Goal: Information Seeking & Learning: Find specific fact

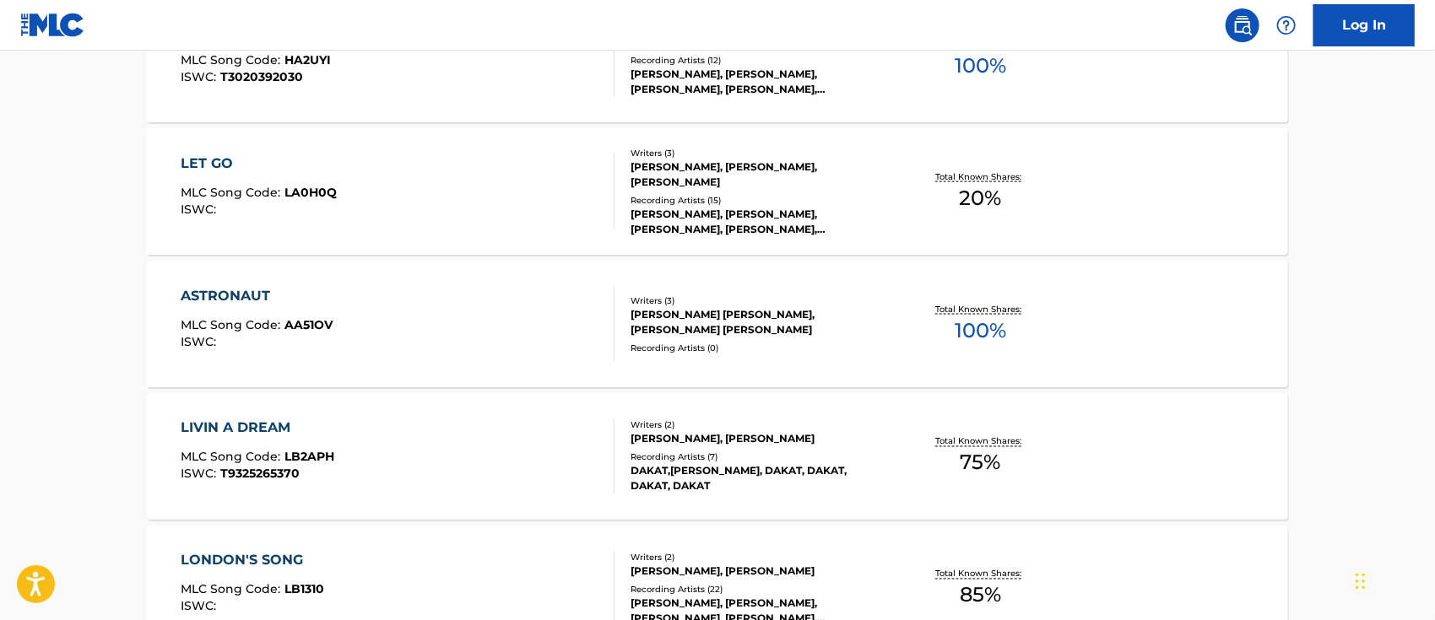
scroll to position [1351, 0]
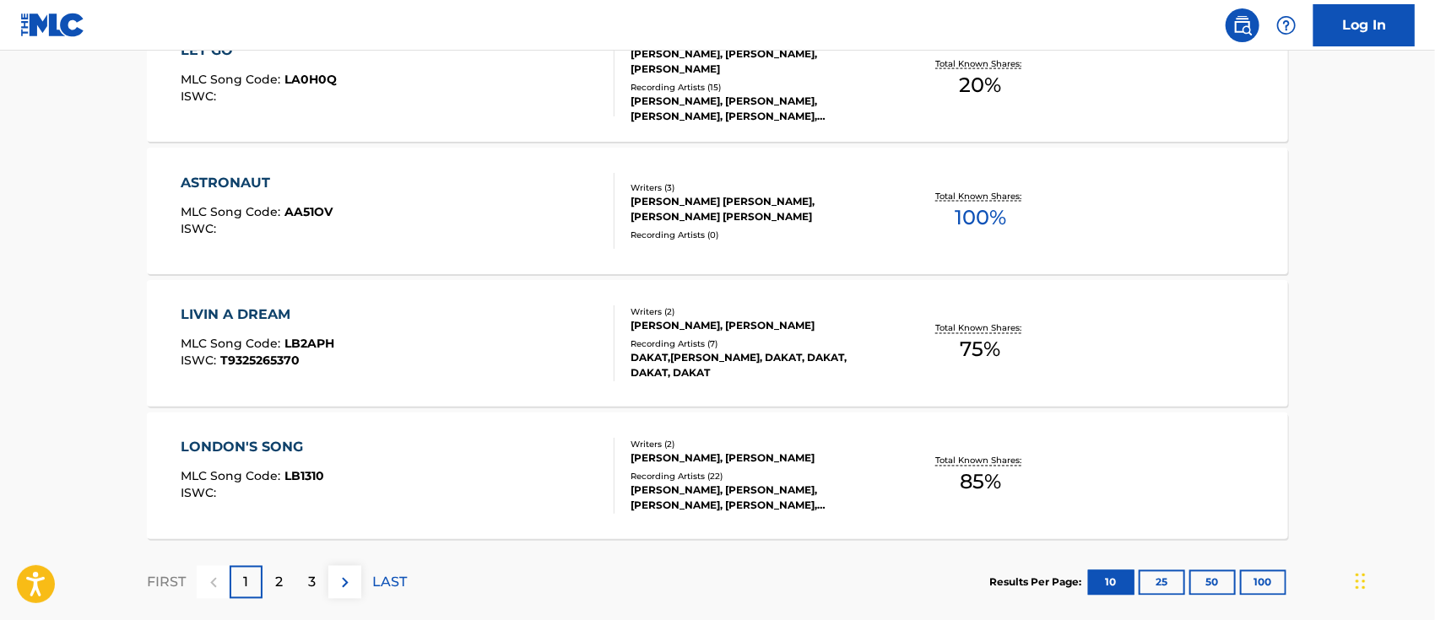
click at [1266, 586] on button "100" at bounding box center [1263, 583] width 46 height 25
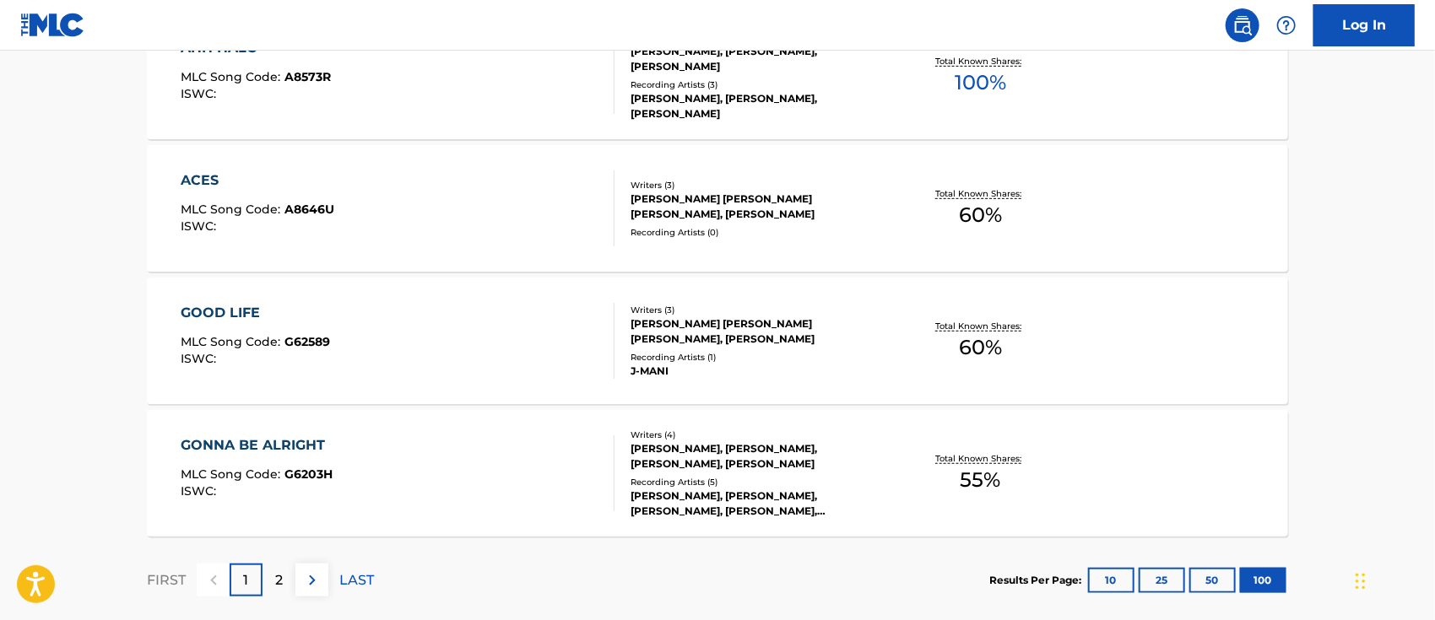
scroll to position [13373, 0]
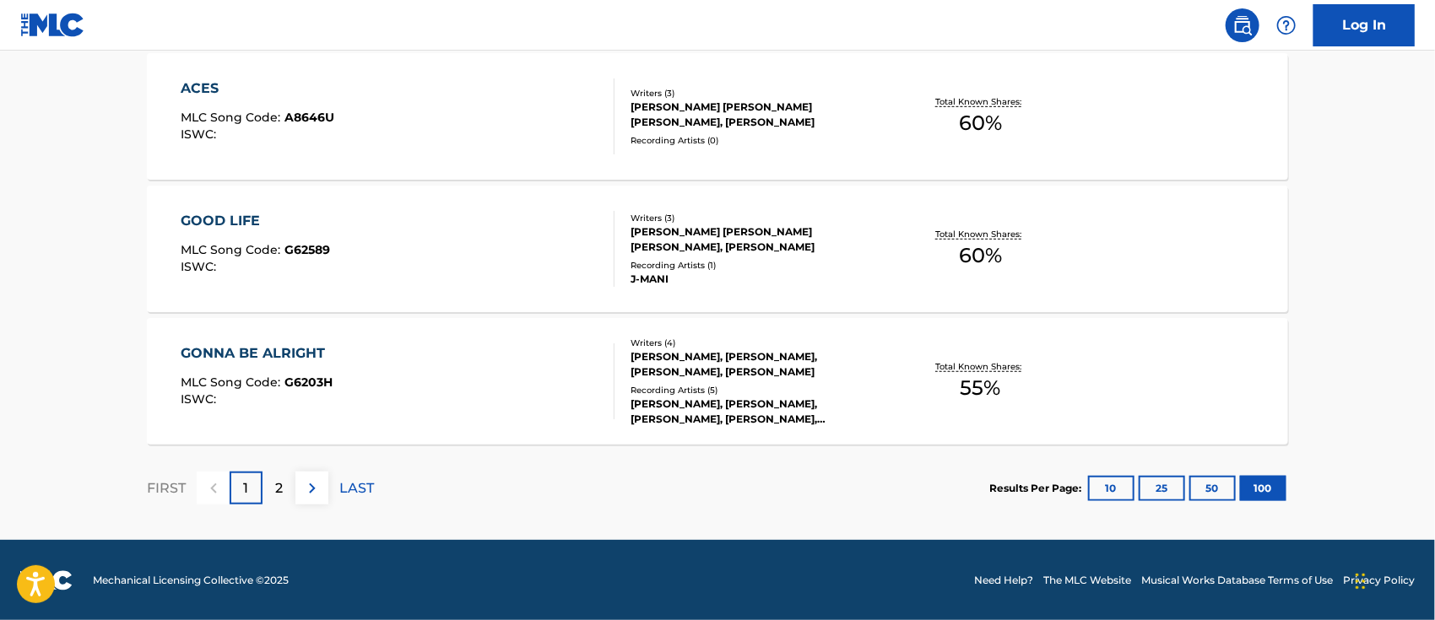
click at [277, 483] on p "2" at bounding box center [279, 489] width 8 height 20
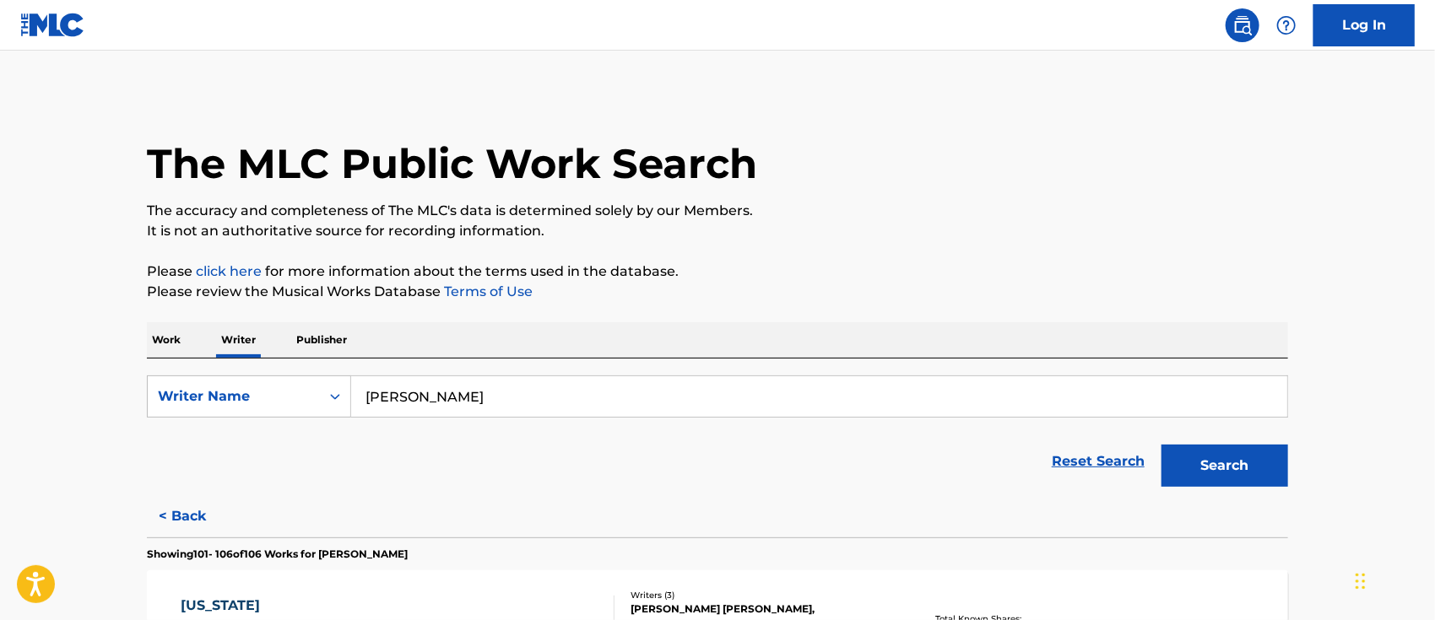
scroll to position [225, 0]
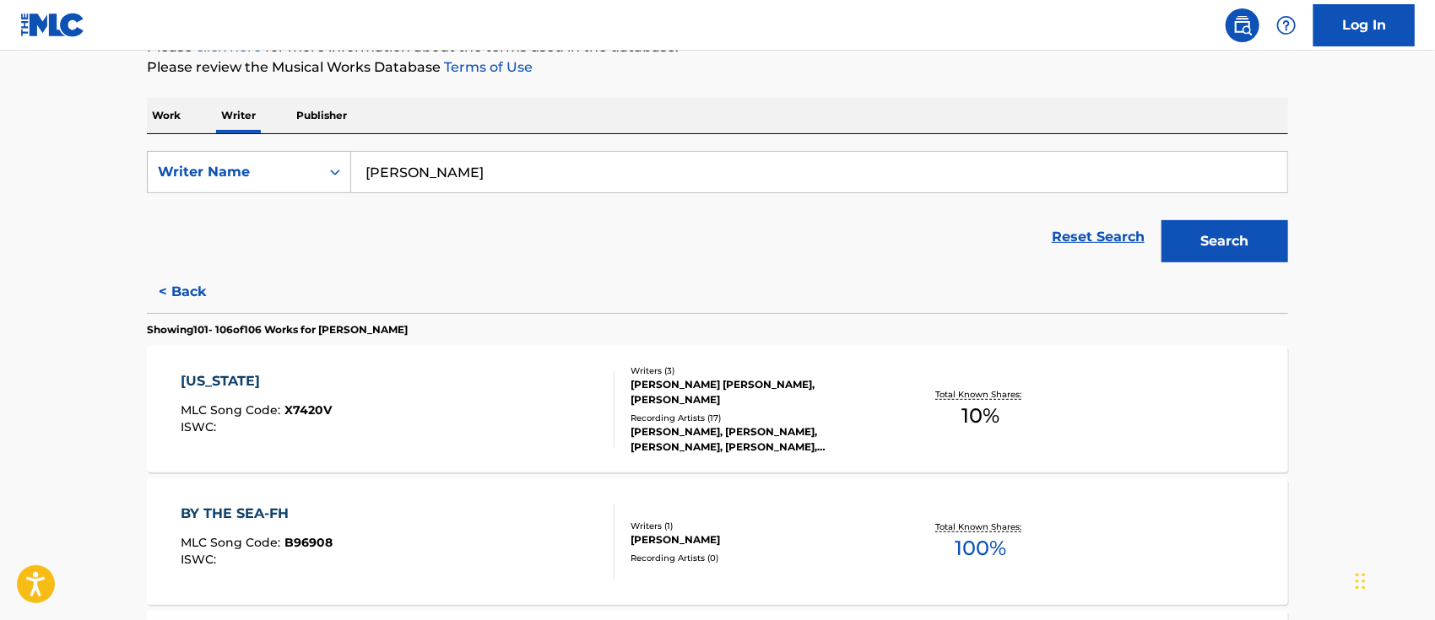
click at [493, 170] on input "[PERSON_NAME]" at bounding box center [819, 172] width 936 height 41
type input "[PERSON_NAME]"
click at [1162, 220] on button "Search" at bounding box center [1225, 241] width 127 height 42
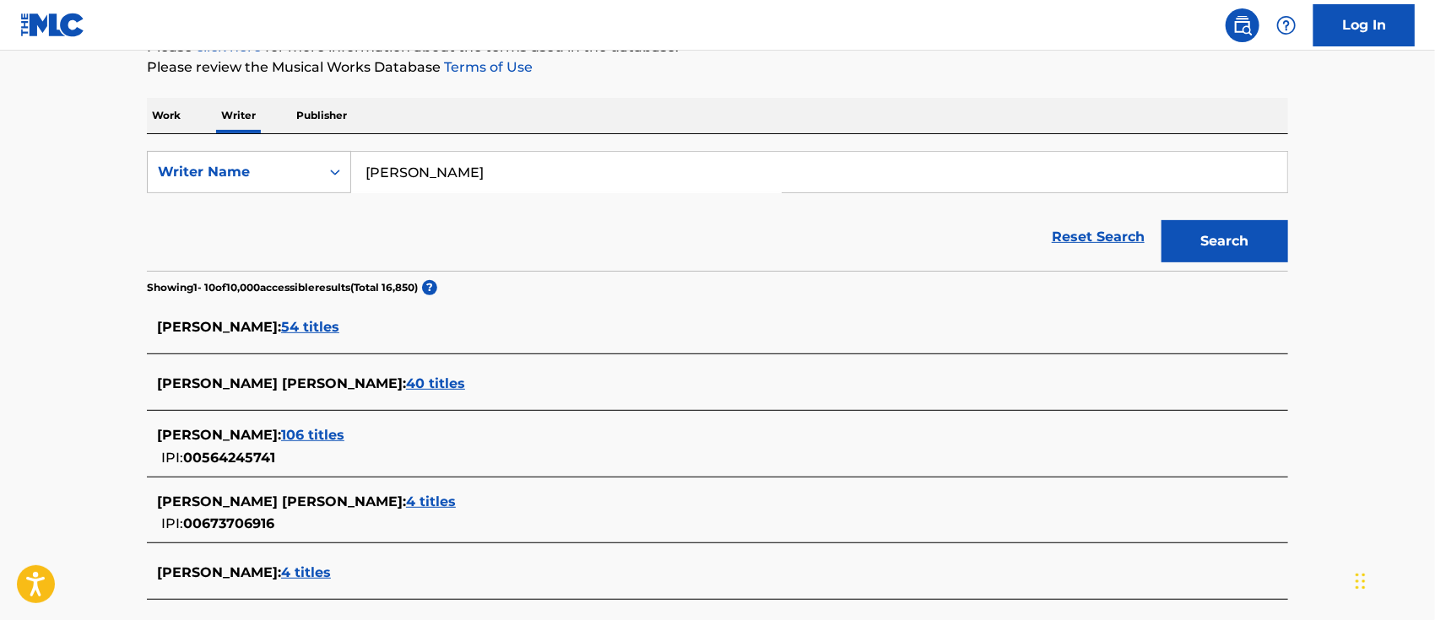
click at [243, 228] on div "Reset Search Search" at bounding box center [717, 237] width 1141 height 68
click at [324, 571] on span "4 titles" at bounding box center [306, 573] width 50 height 16
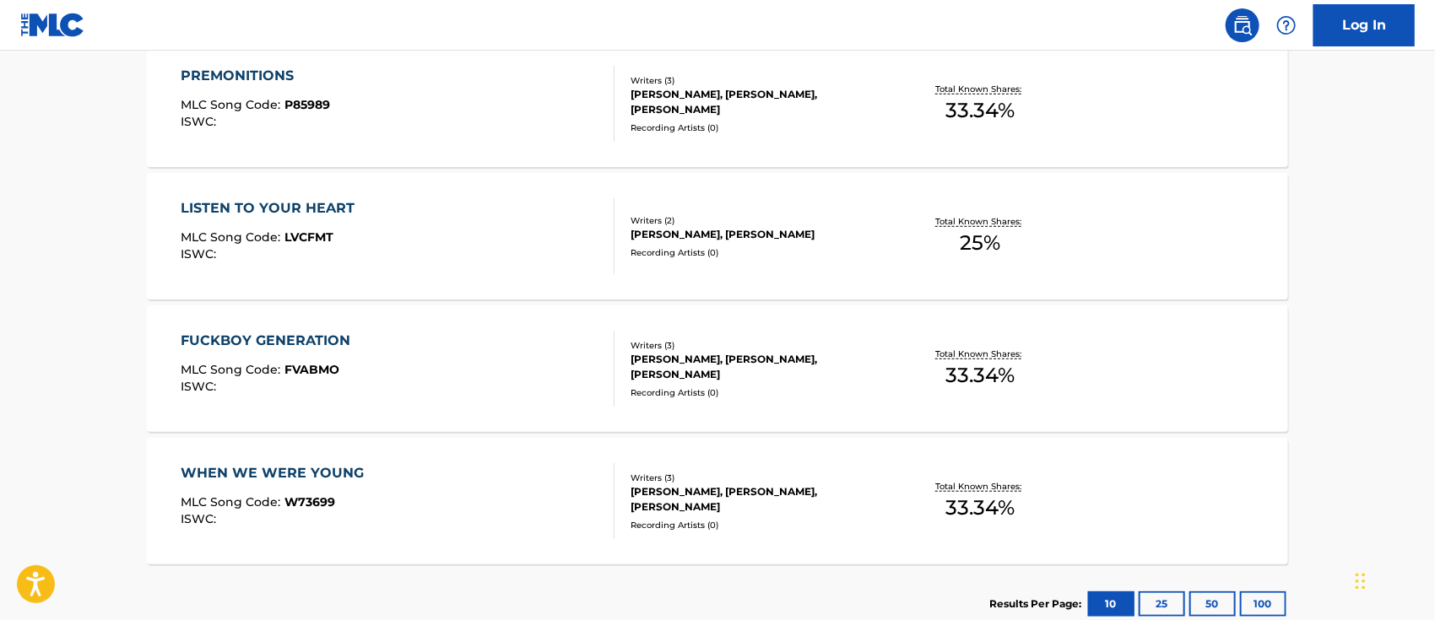
scroll to position [418, 0]
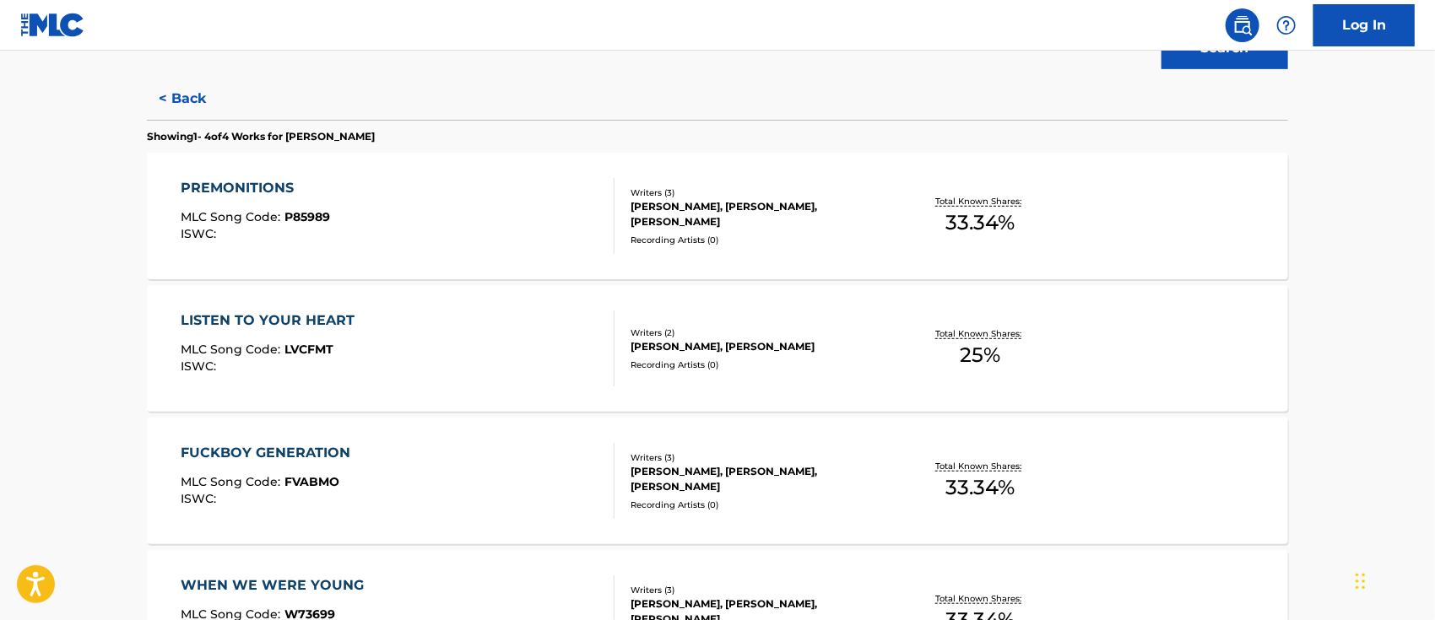
click at [273, 188] on div "PREMONITIONS" at bounding box center [255, 188] width 149 height 20
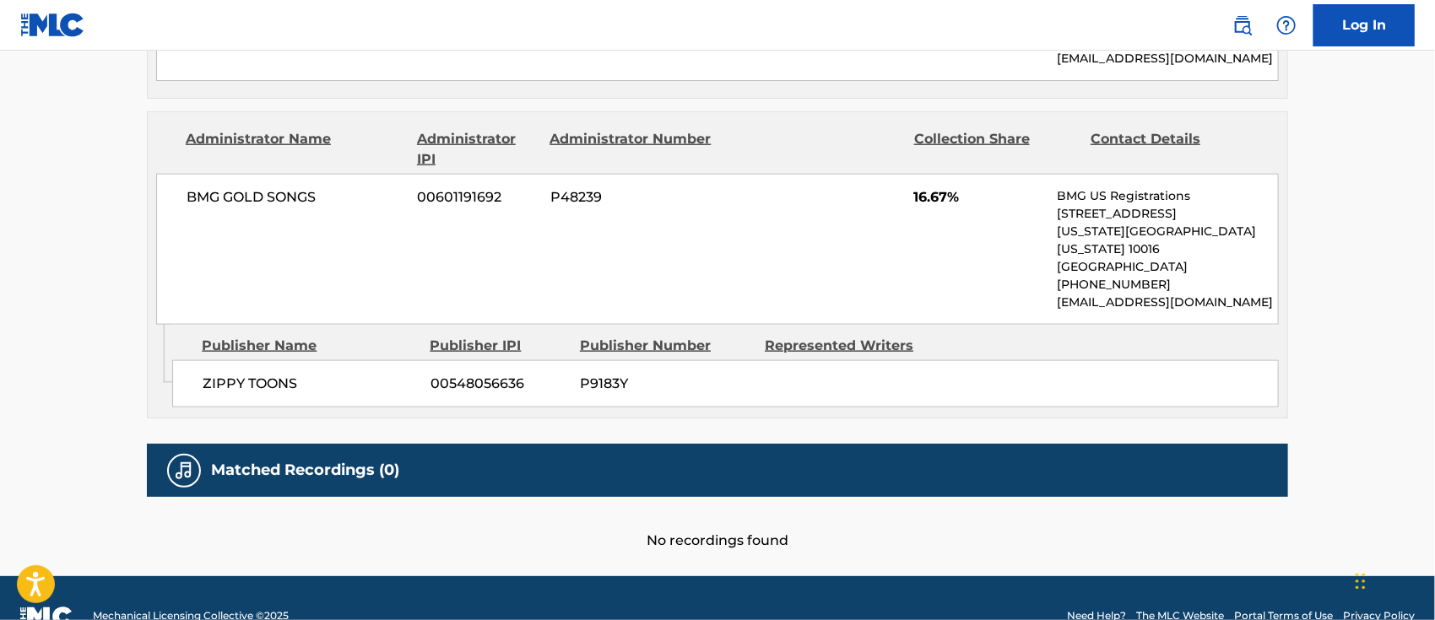
scroll to position [440, 0]
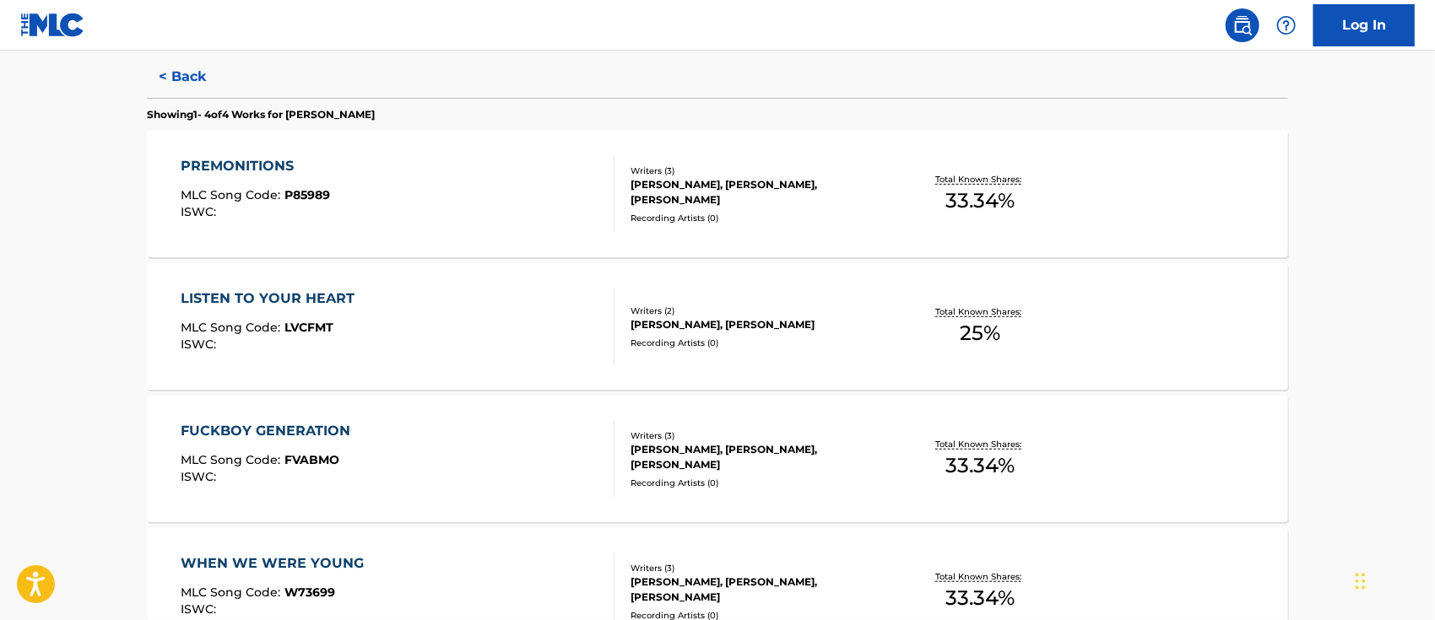
click at [265, 289] on div "LISTEN TO YOUR HEART" at bounding box center [272, 299] width 182 height 20
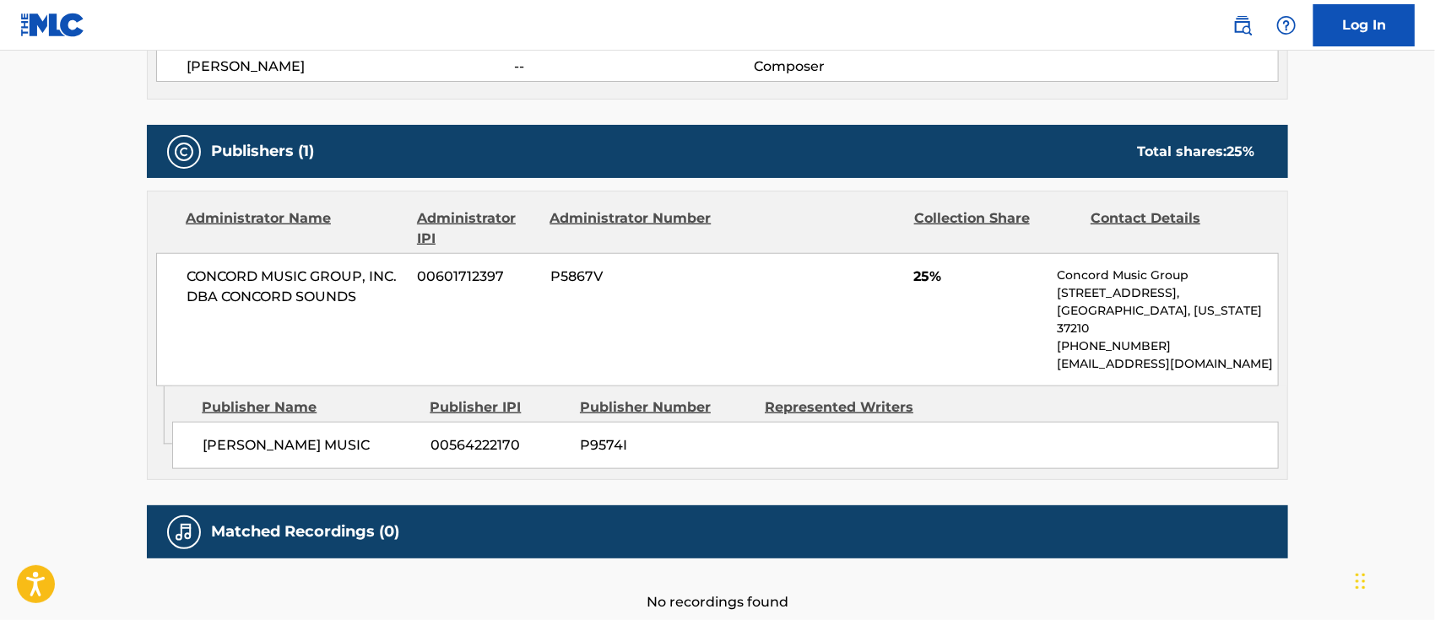
scroll to position [755, 0]
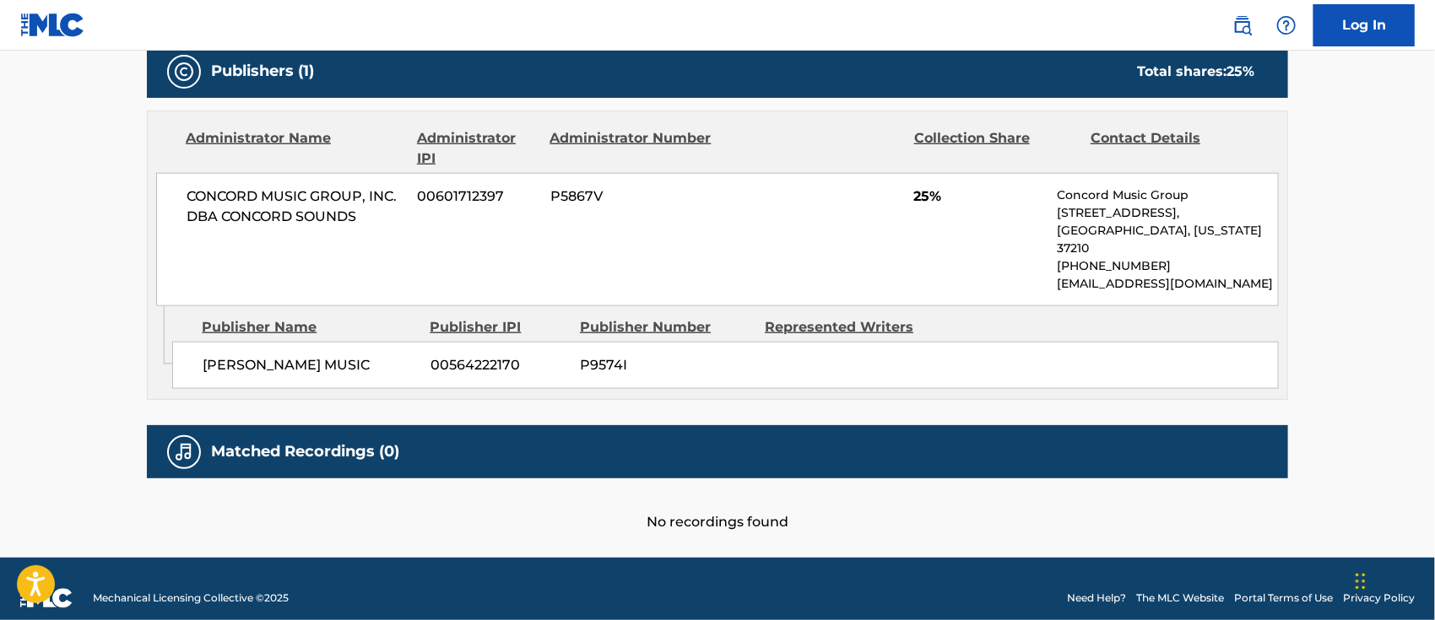
scroll to position [642, 0]
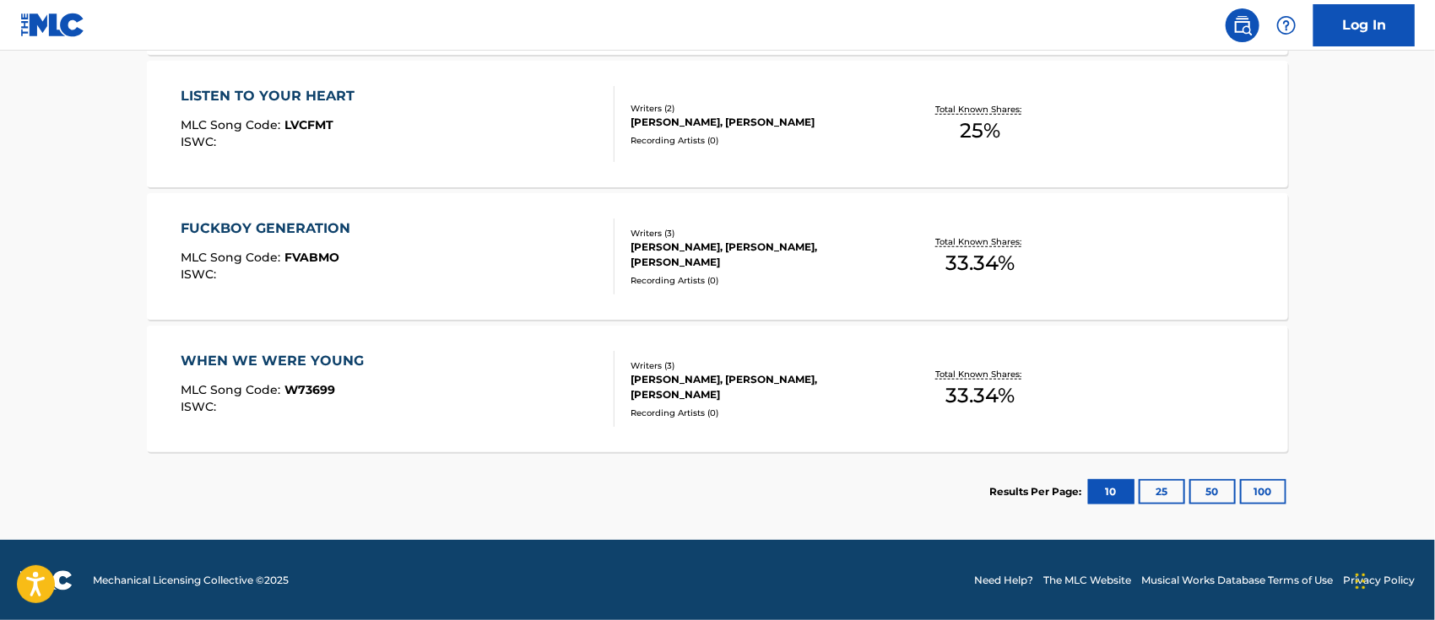
click at [311, 221] on div "FUCKBOY GENERATION" at bounding box center [270, 229] width 178 height 20
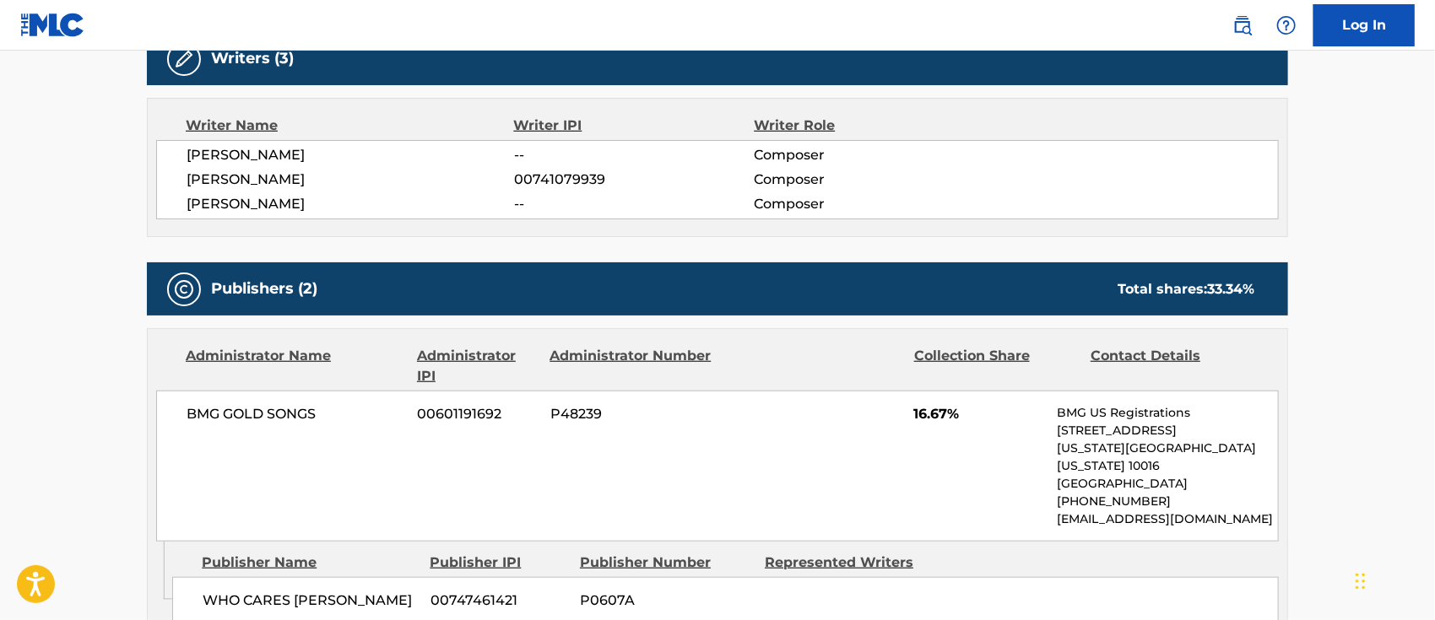
scroll to position [1003, 0]
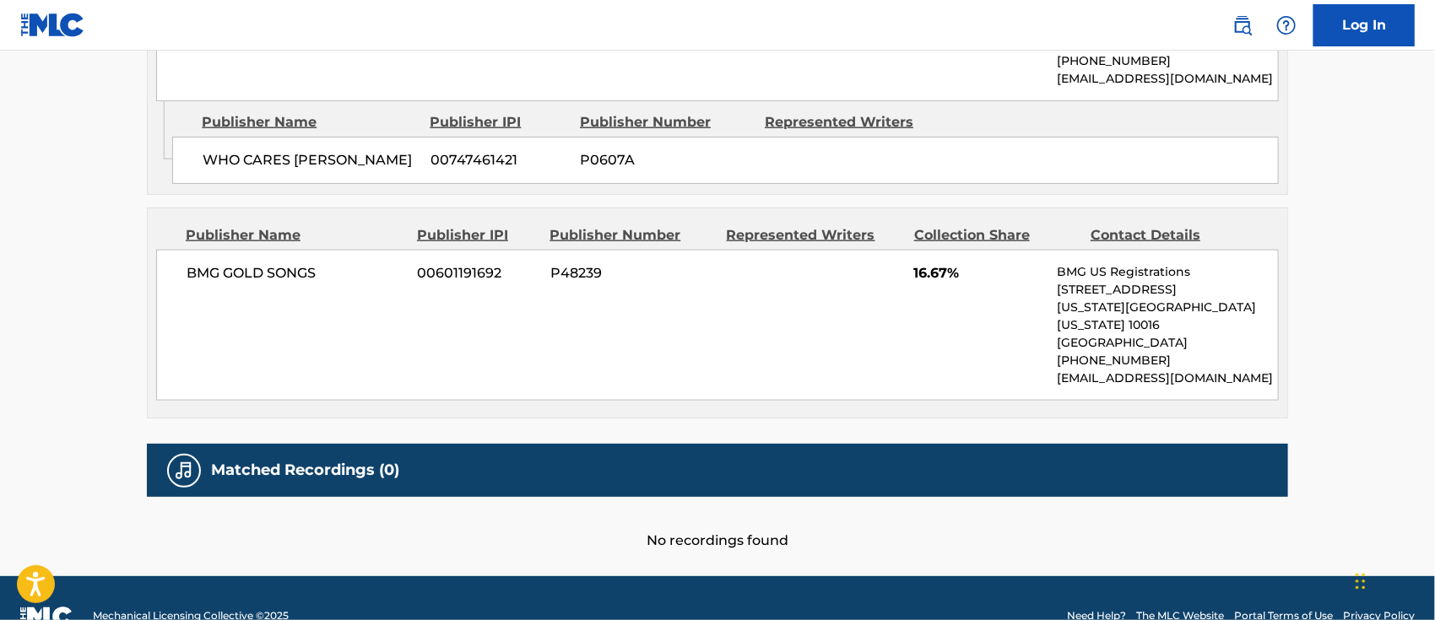
scroll to position [642, 0]
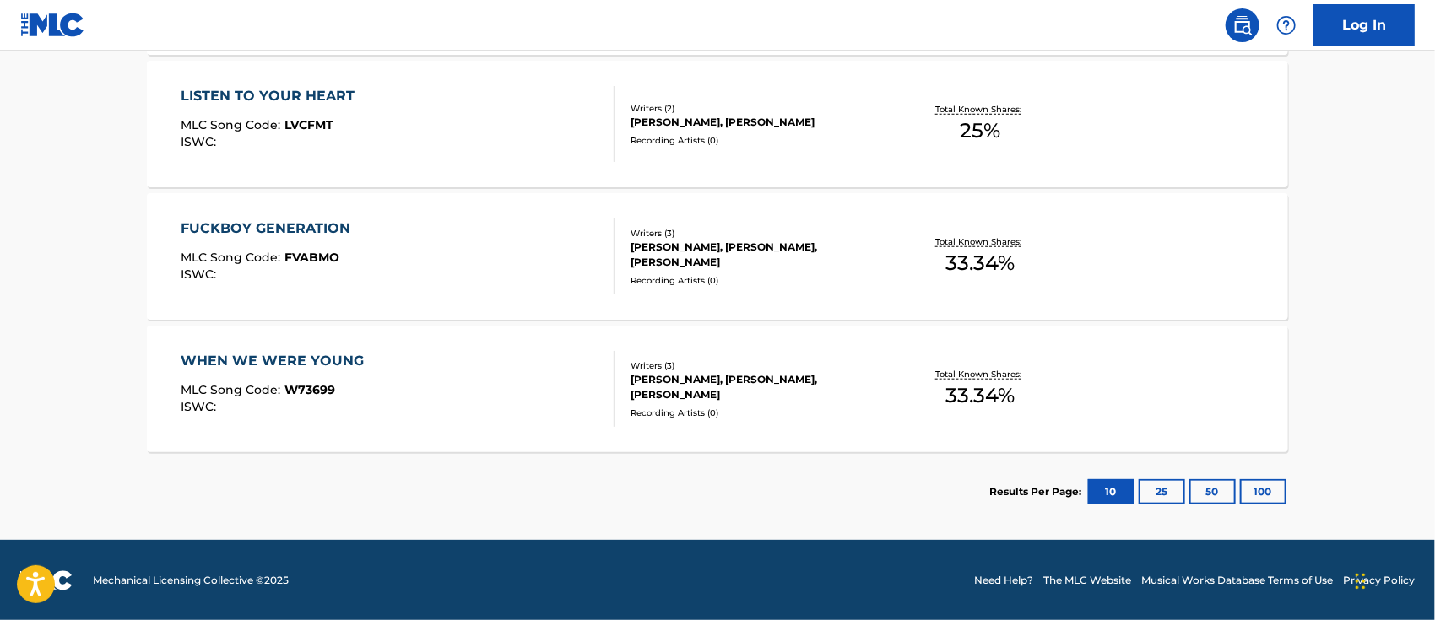
click at [328, 361] on div "WHEN WE WERE YOUNG" at bounding box center [277, 361] width 192 height 20
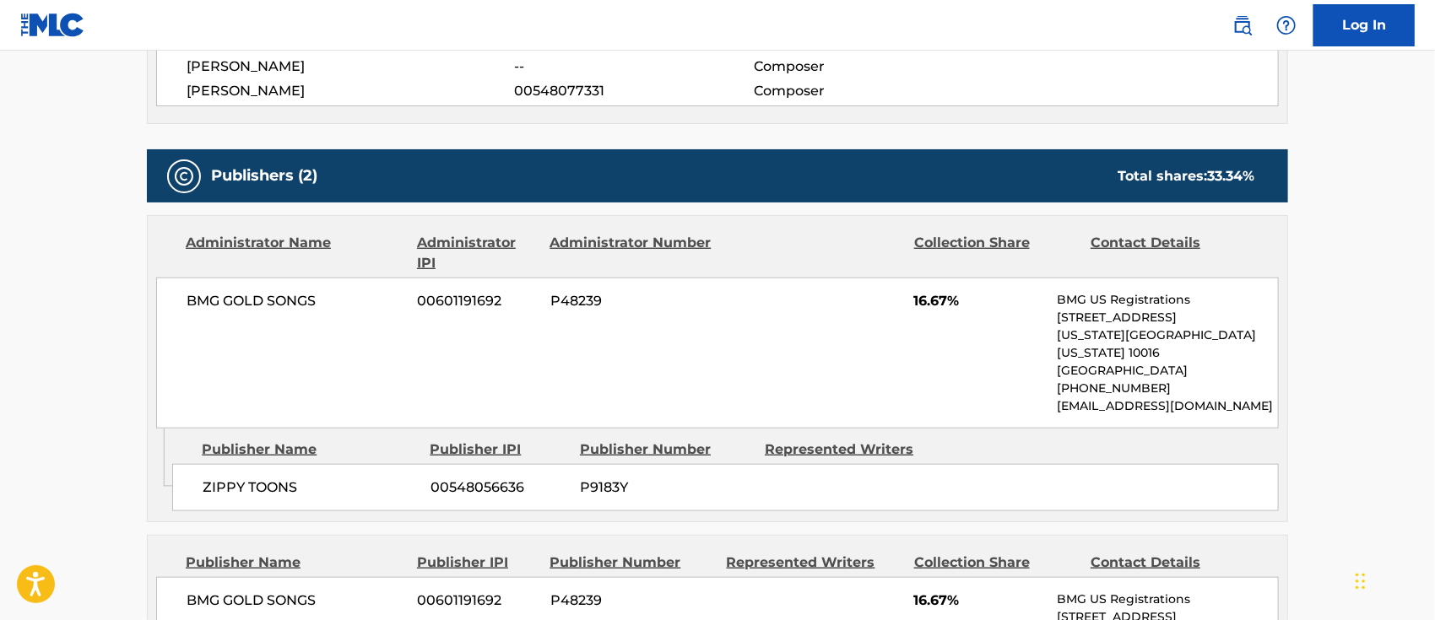
scroll to position [1003, 0]
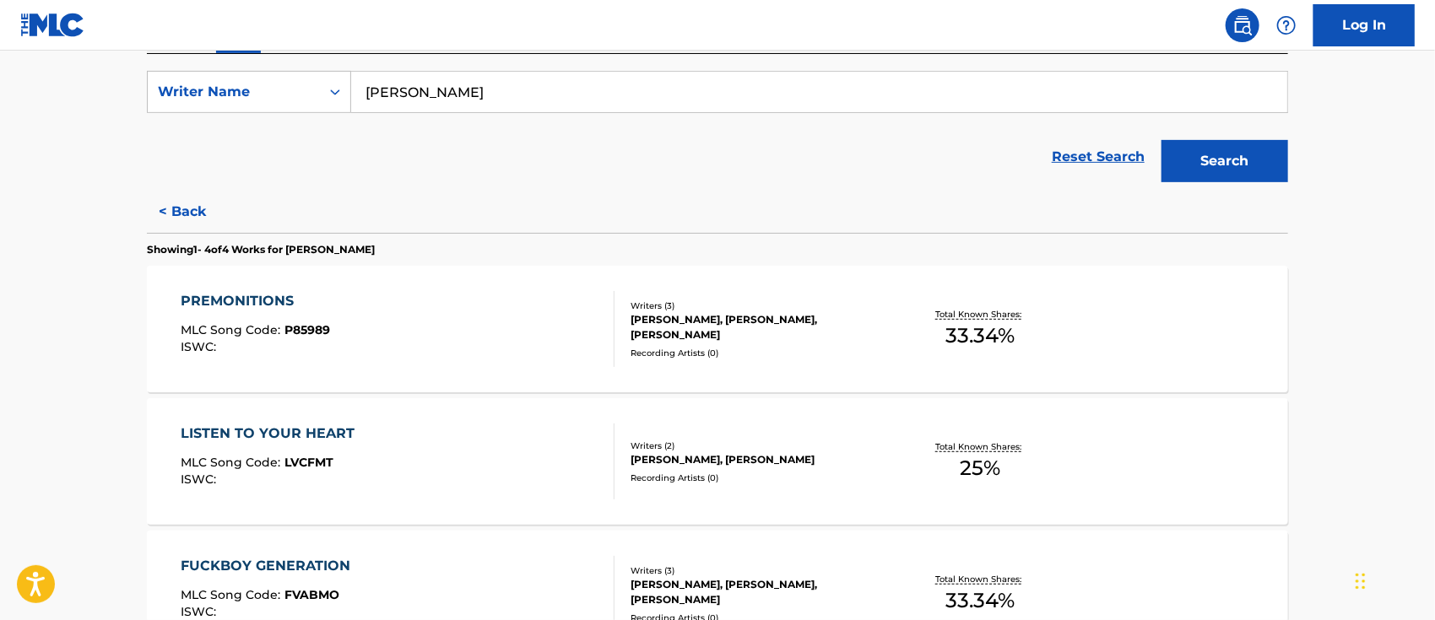
scroll to position [192, 0]
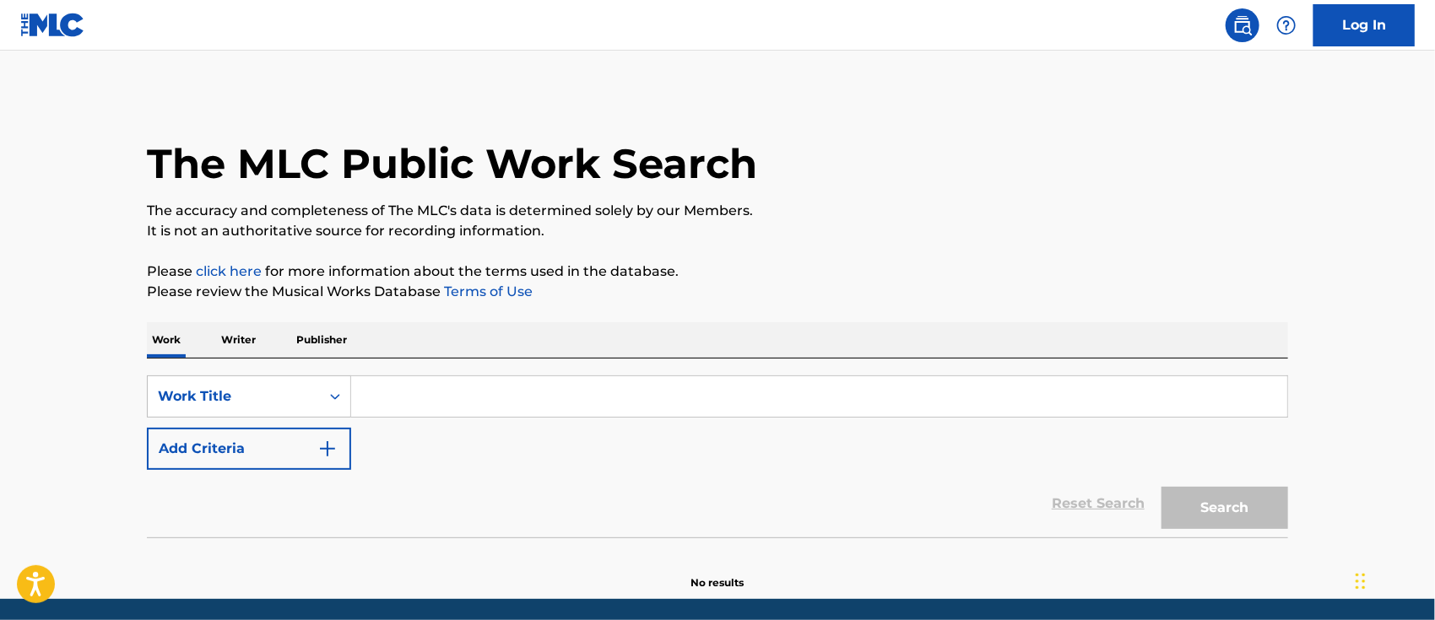
click at [243, 341] on p "Writer" at bounding box center [238, 339] width 45 height 35
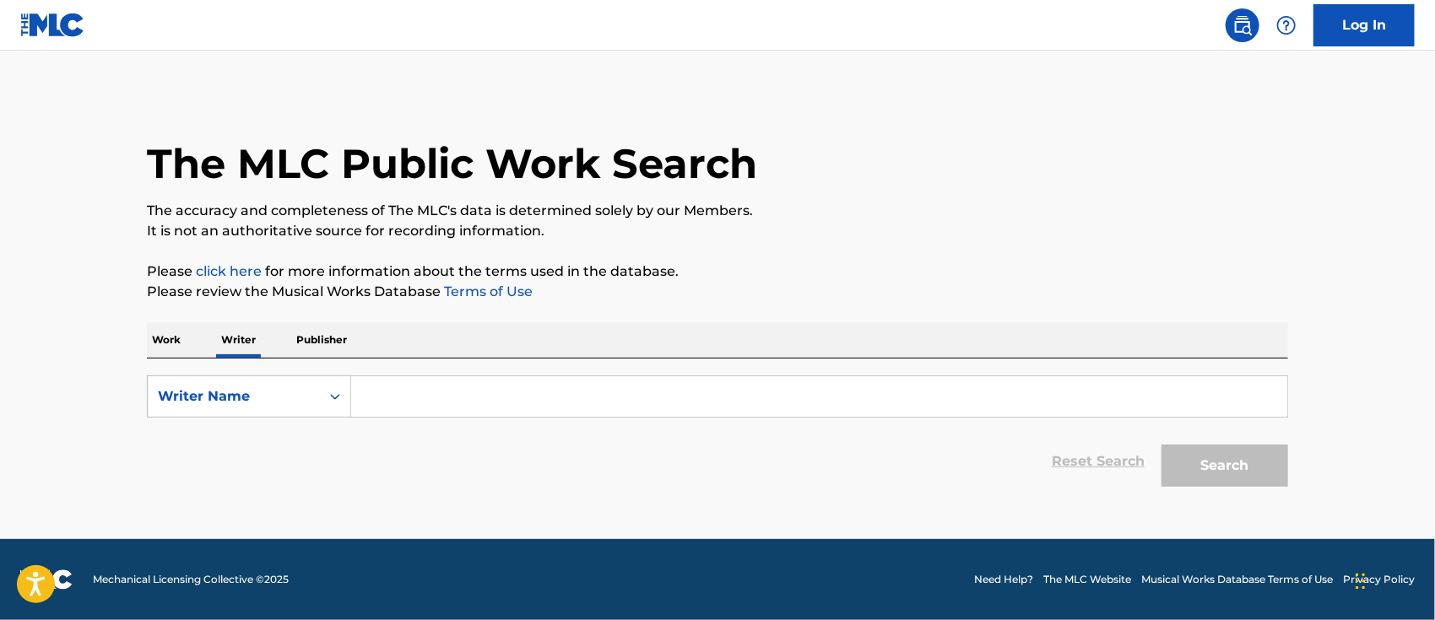
click at [403, 394] on input "Search Form" at bounding box center [819, 396] width 936 height 41
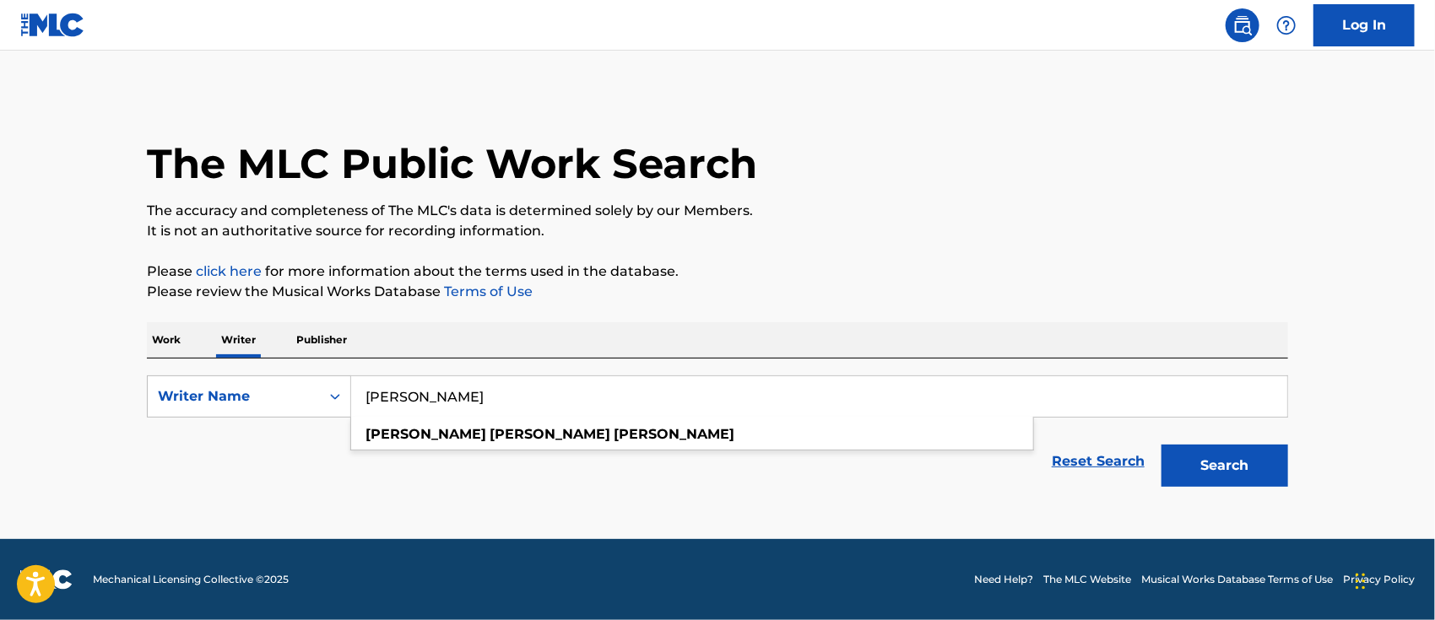
type input "[PERSON_NAME]"
click at [1162, 445] on button "Search" at bounding box center [1225, 466] width 127 height 42
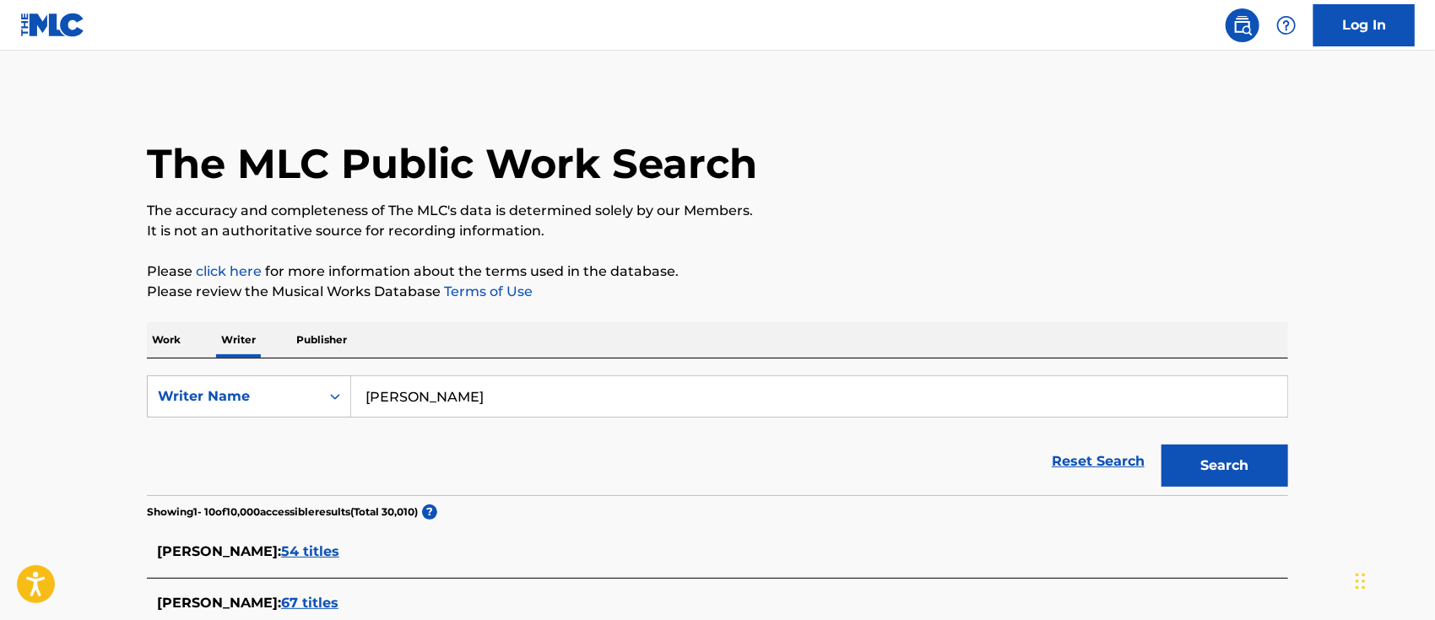
scroll to position [225, 0]
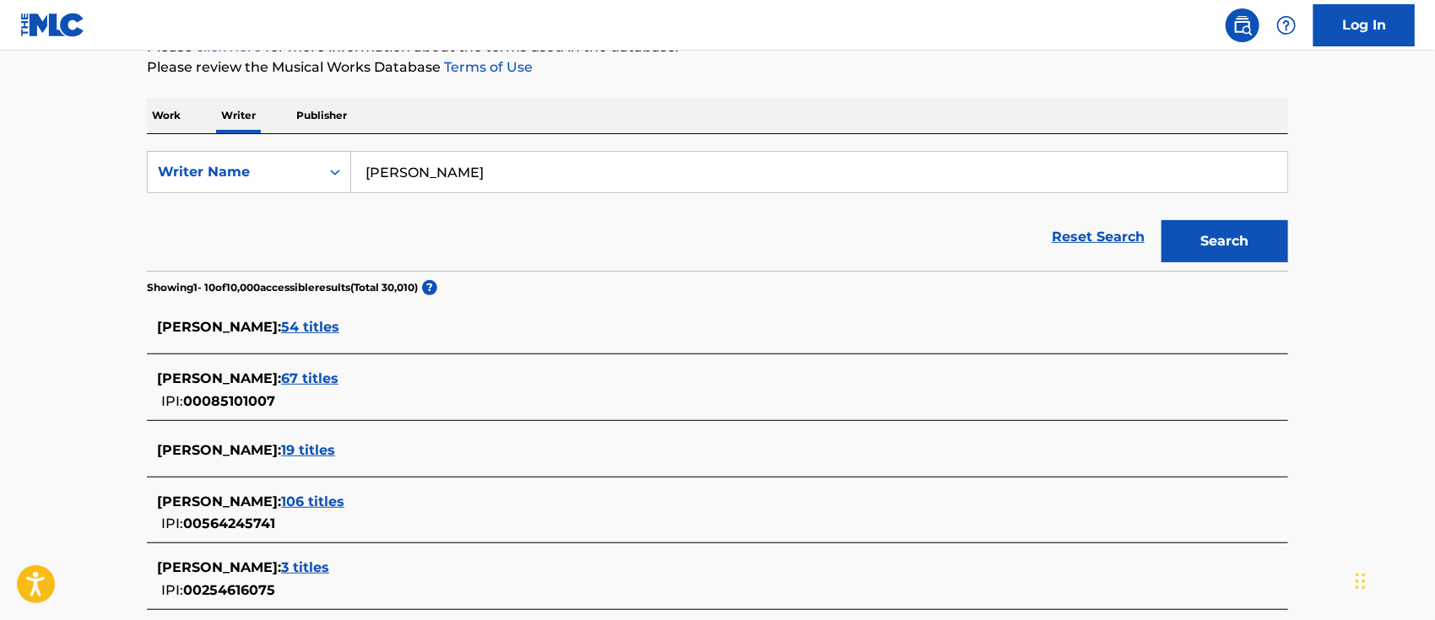
click at [344, 502] on span "106 titles" at bounding box center [312, 502] width 63 height 16
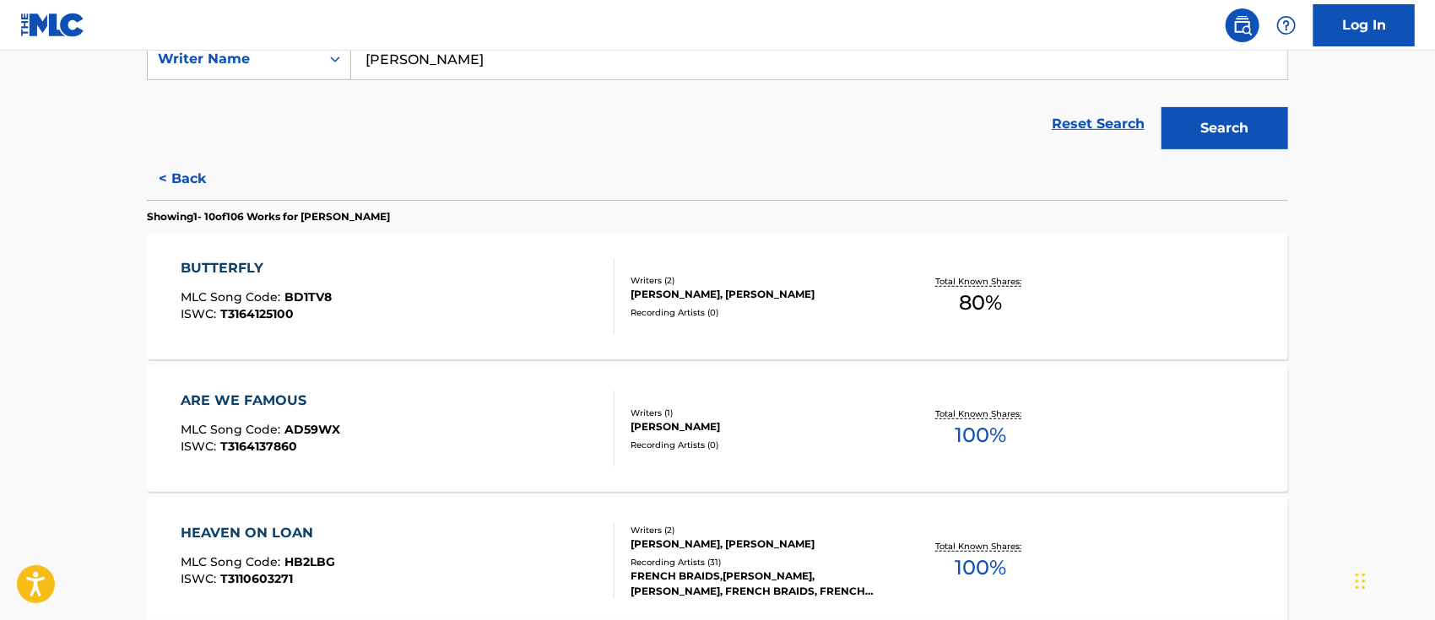
scroll to position [450, 0]
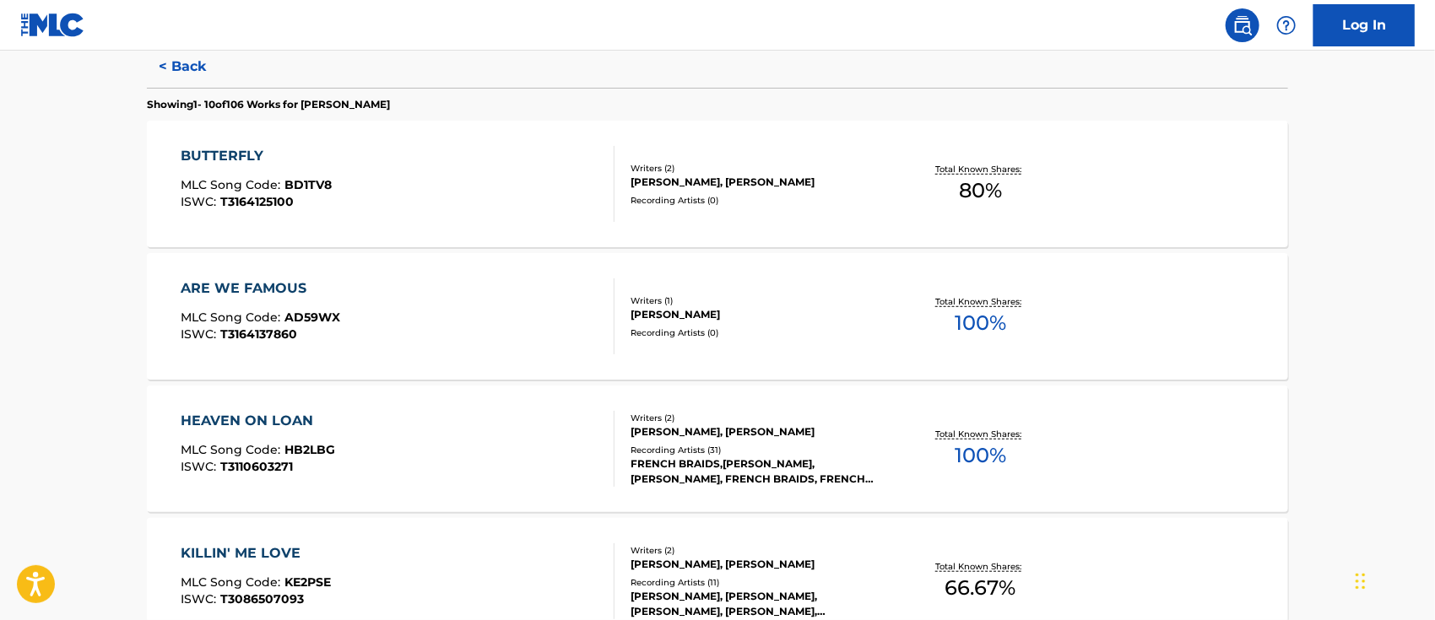
click at [230, 149] on div "BUTTERFLY" at bounding box center [256, 156] width 151 height 20
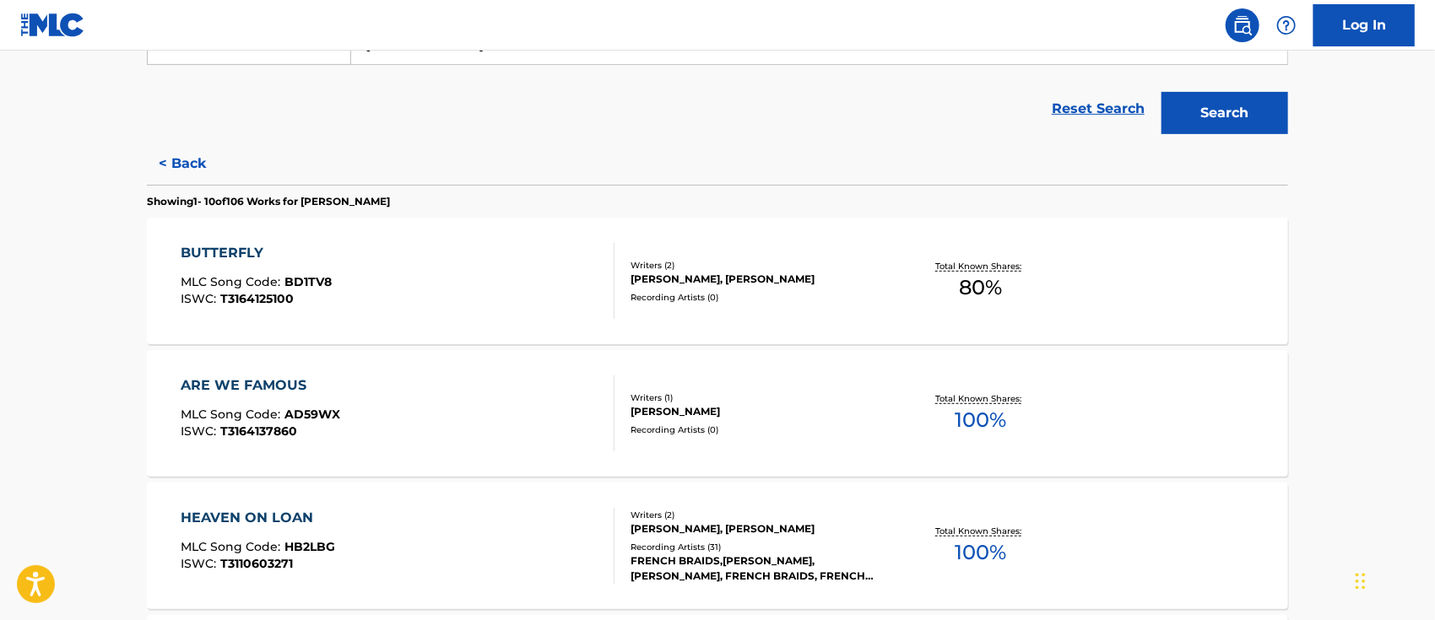
scroll to position [578, 0]
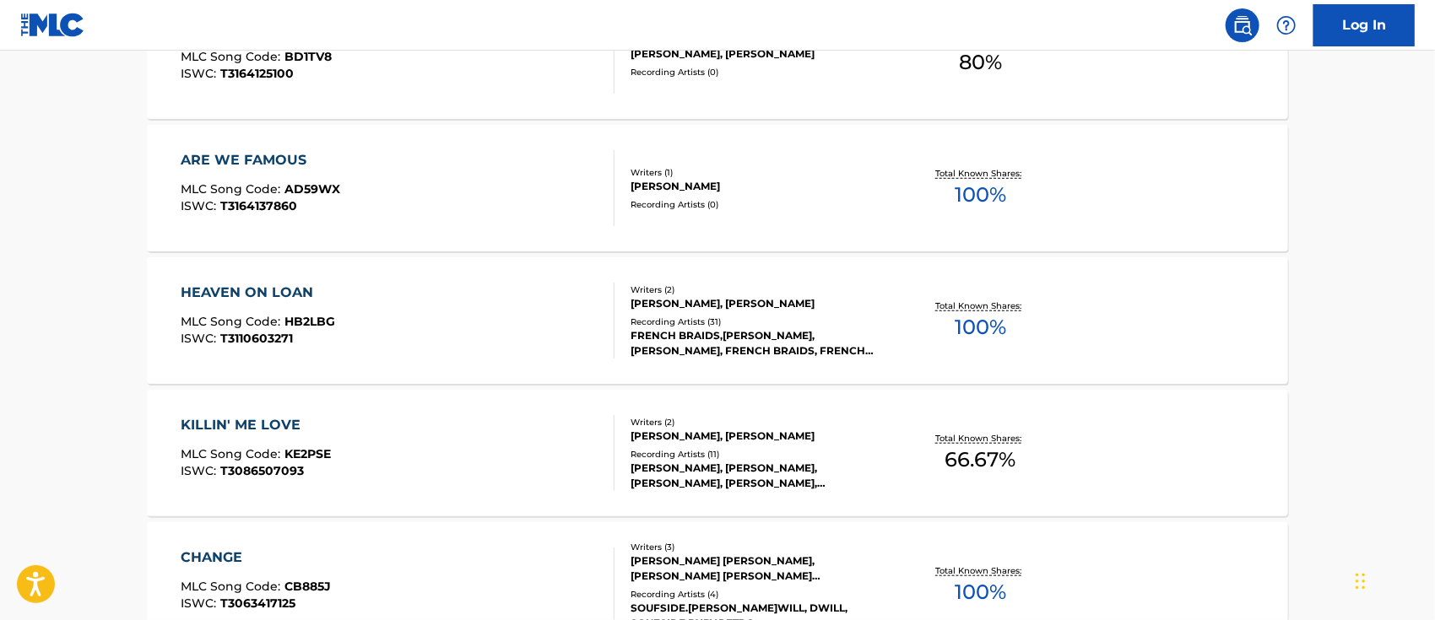
click at [280, 421] on div "KILLIN' ME LOVE" at bounding box center [256, 425] width 150 height 20
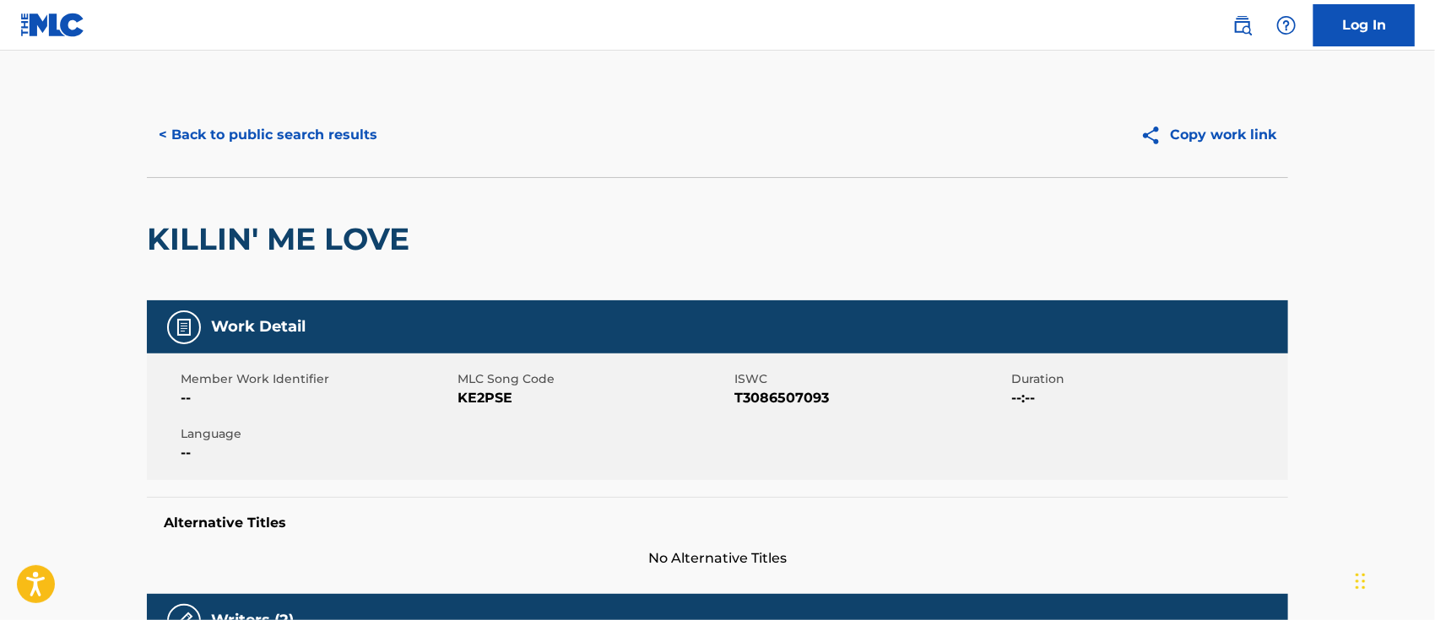
click at [228, 133] on button "< Back to public search results" at bounding box center [268, 135] width 242 height 42
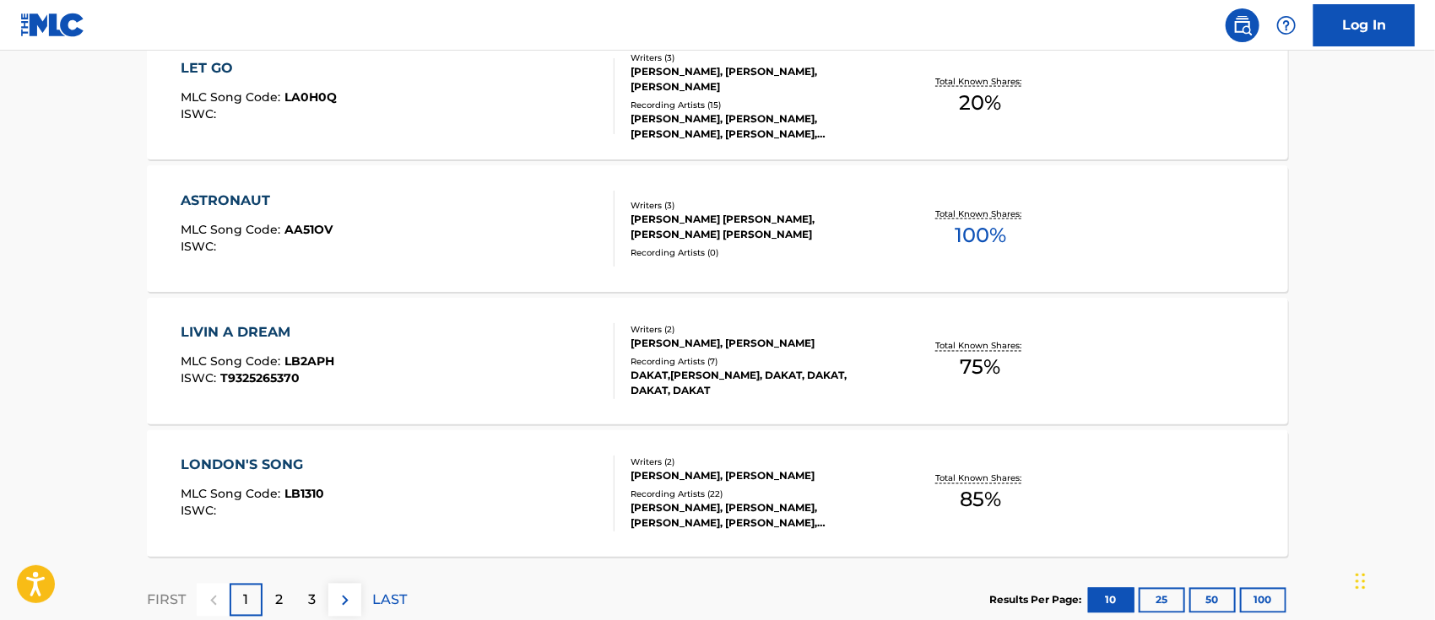
scroll to position [1445, 0]
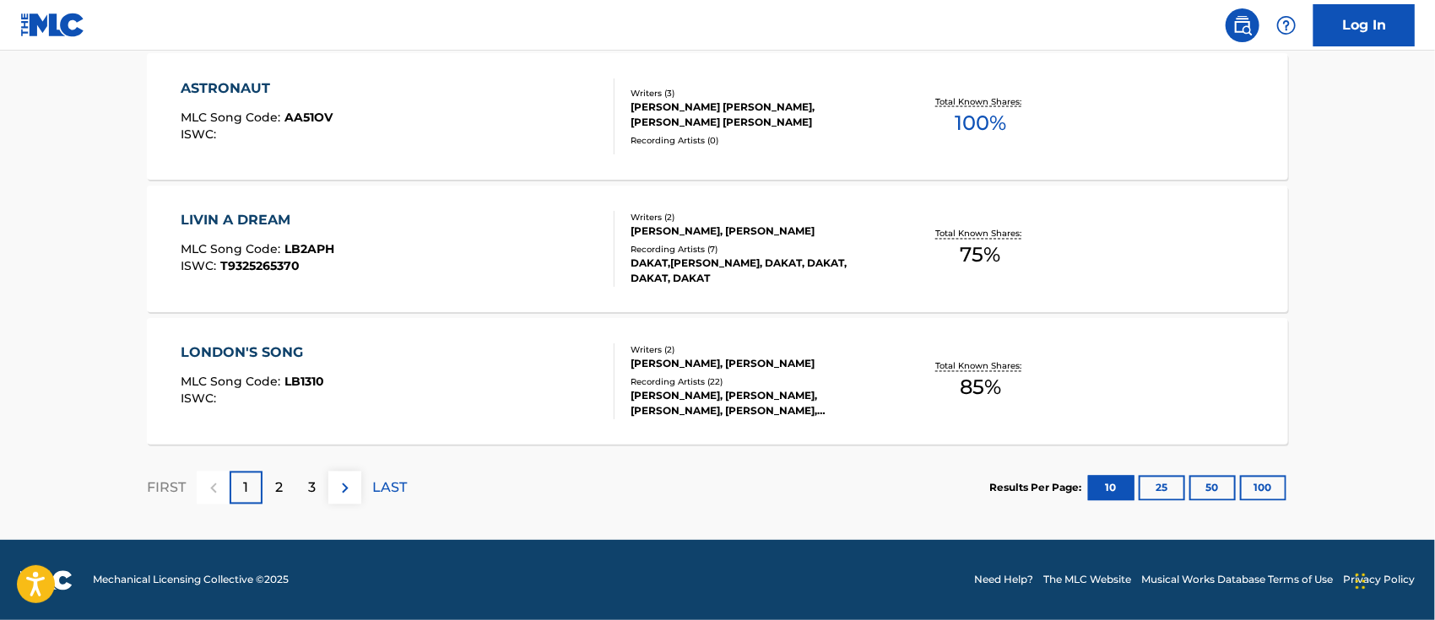
click at [1270, 488] on button "100" at bounding box center [1263, 488] width 46 height 25
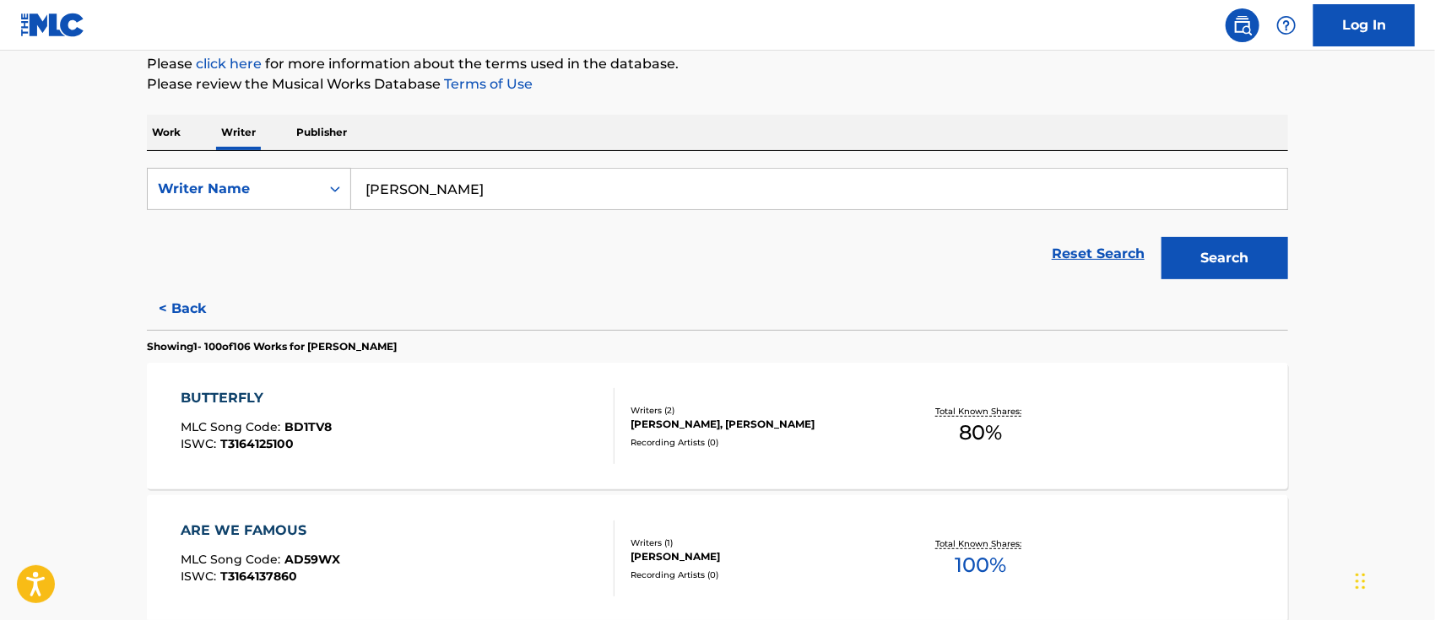
scroll to position [95, 0]
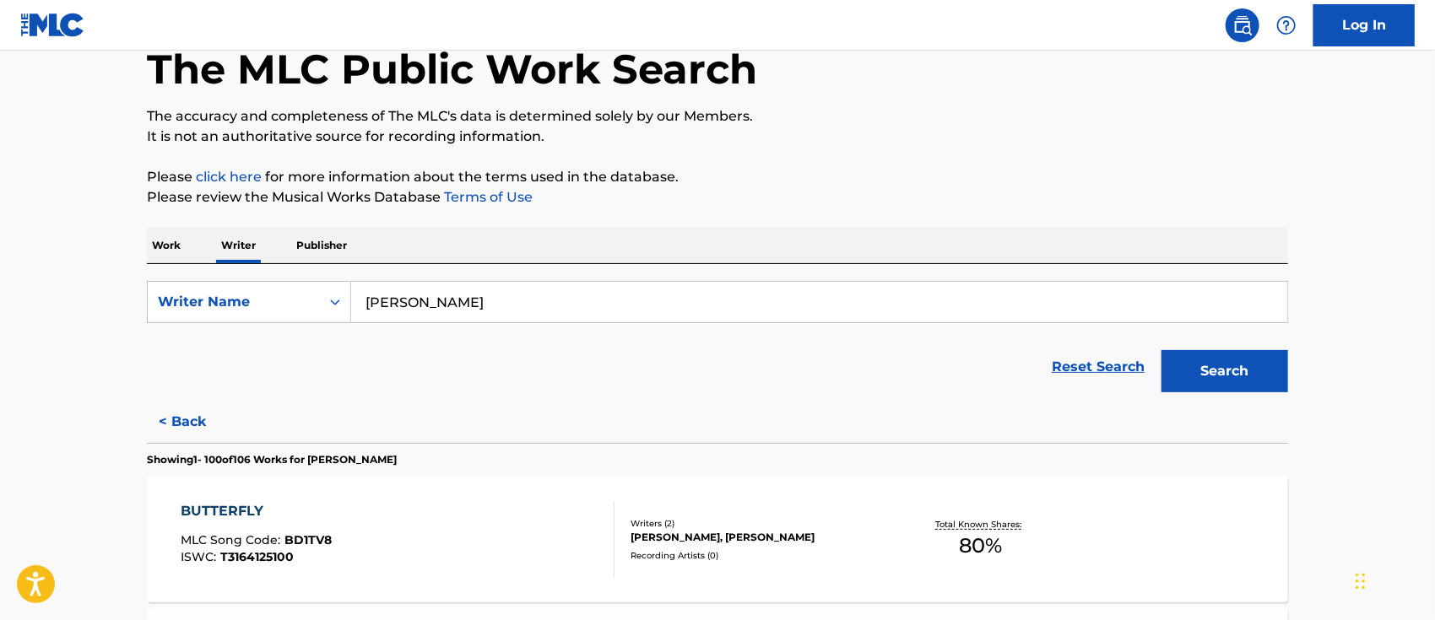
click at [159, 241] on p "Work" at bounding box center [166, 245] width 39 height 35
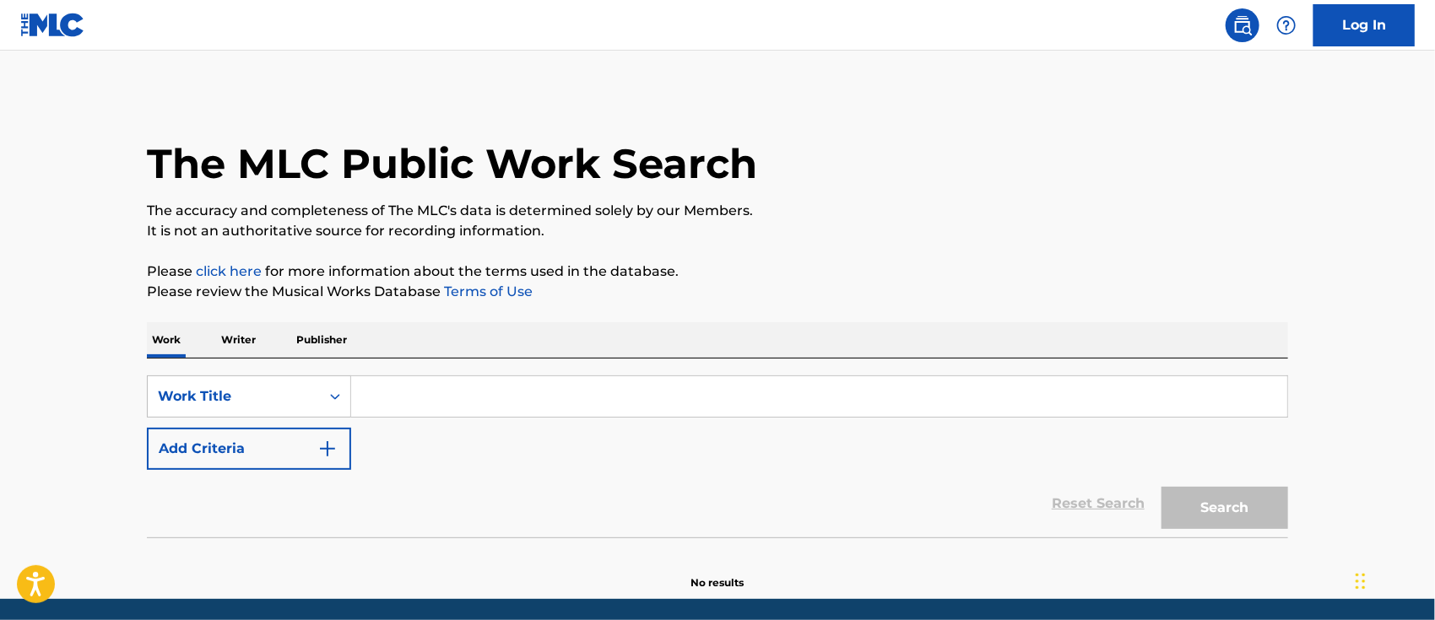
click at [401, 390] on input "Search Form" at bounding box center [819, 396] width 936 height 41
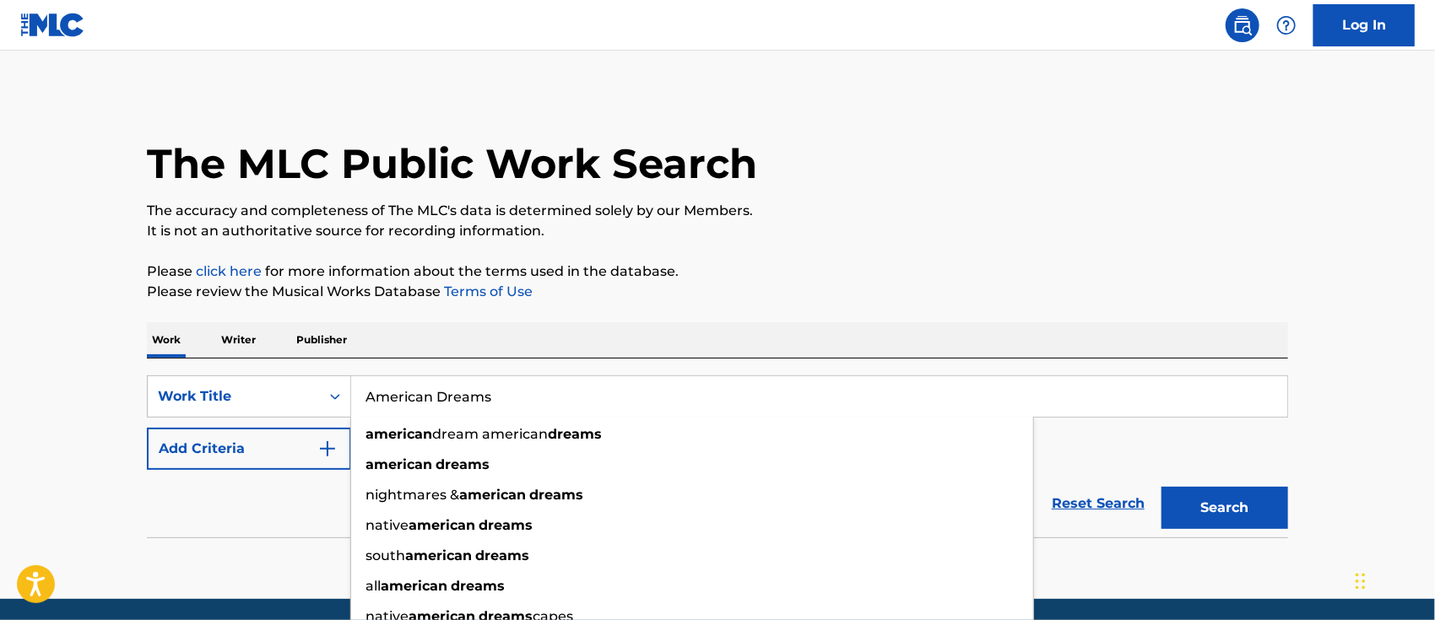
type input "American Dreams"
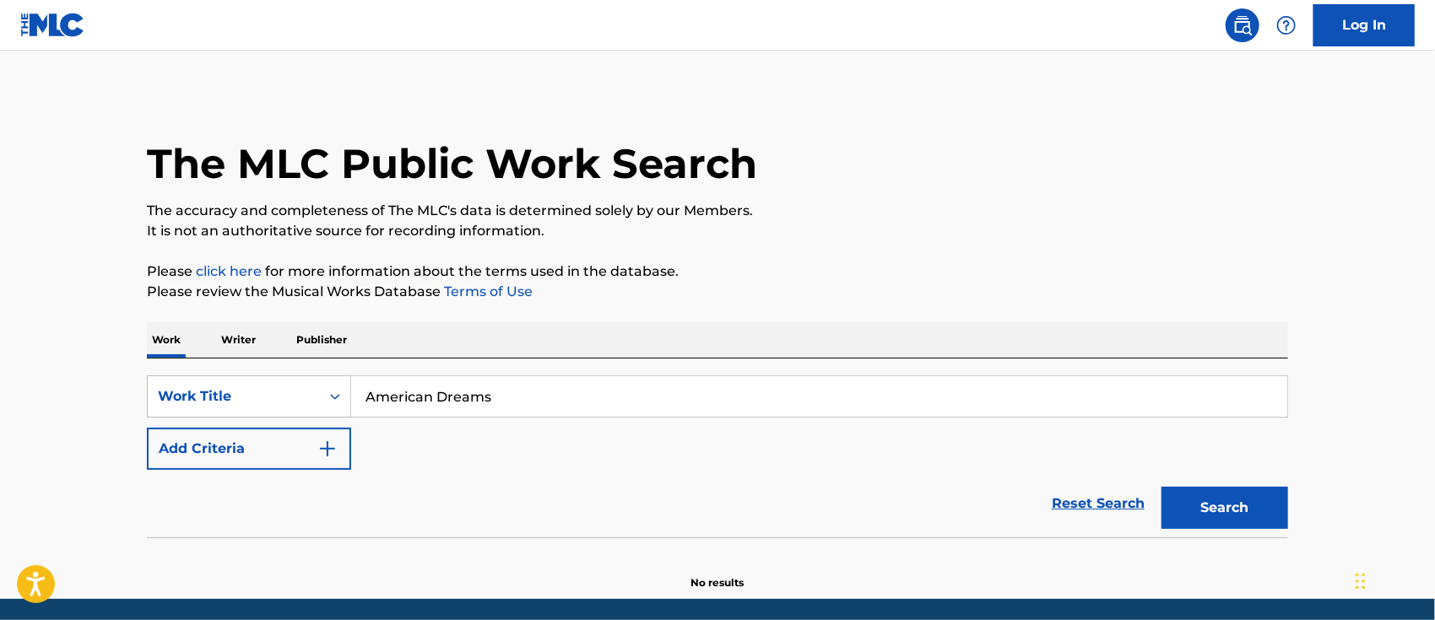
click at [230, 495] on div "Reset Search Search" at bounding box center [717, 504] width 1141 height 68
click at [246, 446] on button "Add Criteria" at bounding box center [249, 449] width 204 height 42
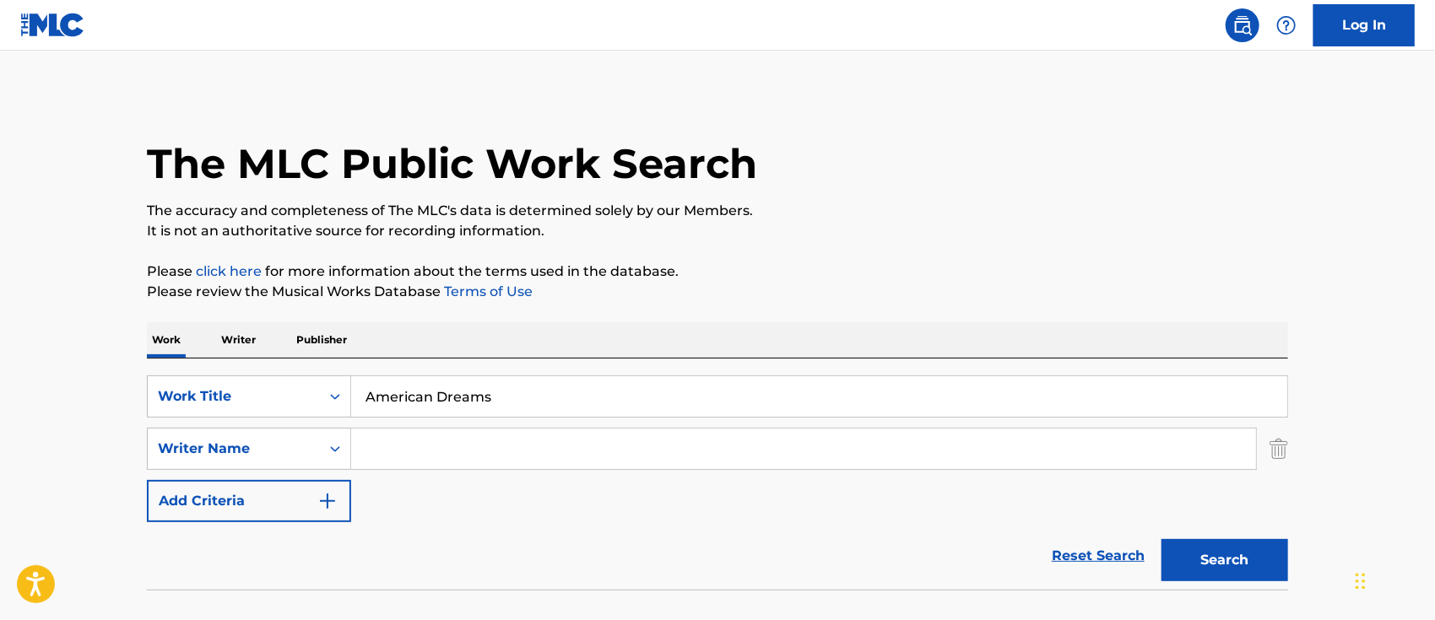
click at [387, 445] on input "Search Form" at bounding box center [803, 449] width 905 height 41
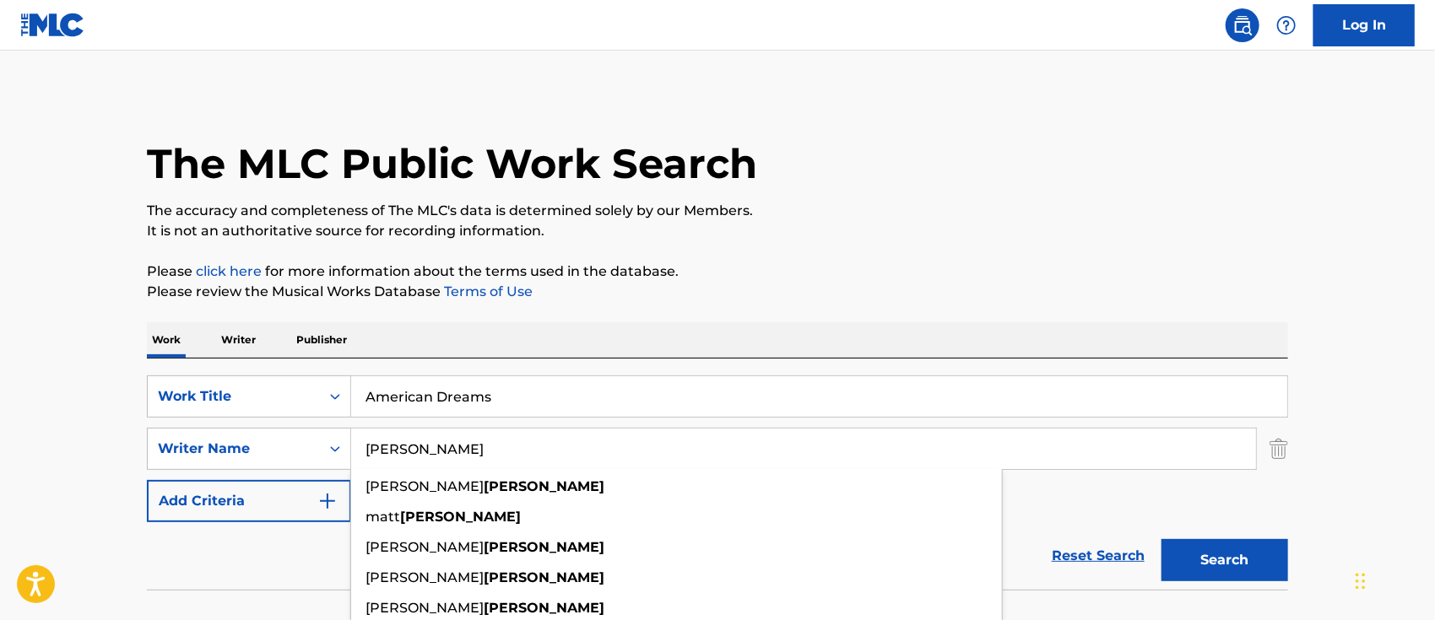
type input "[PERSON_NAME]"
click at [1162, 539] on button "Search" at bounding box center [1225, 560] width 127 height 42
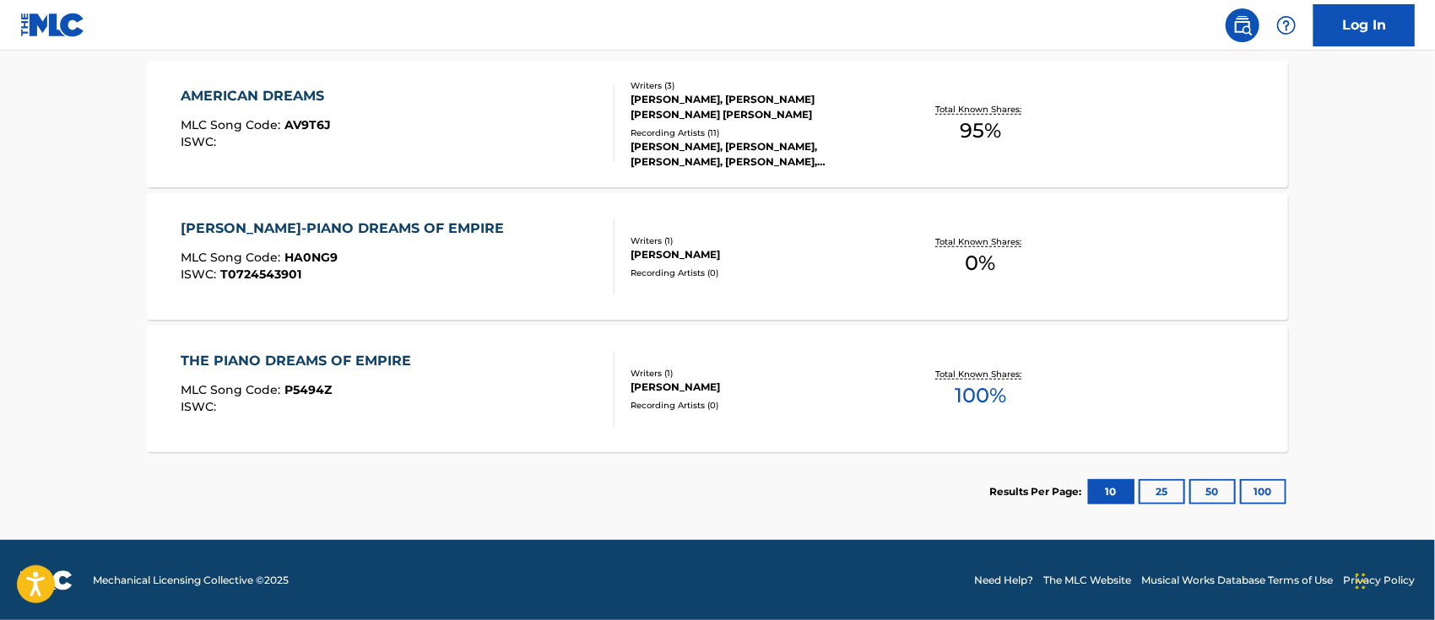
scroll to position [338, 0]
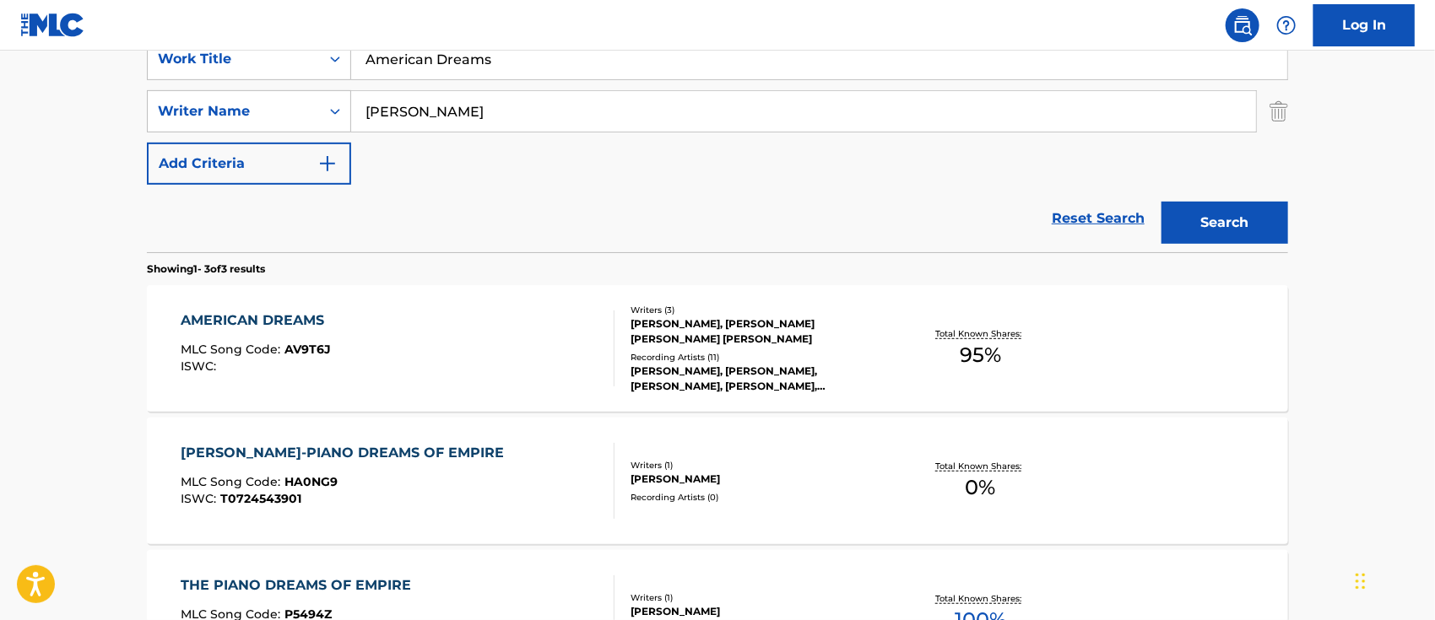
click at [279, 308] on div "AMERICAN DREAMS MLC Song Code : AV9T6J ISWC : Writers ( 3 ) [PERSON_NAME], [PER…" at bounding box center [717, 348] width 1141 height 127
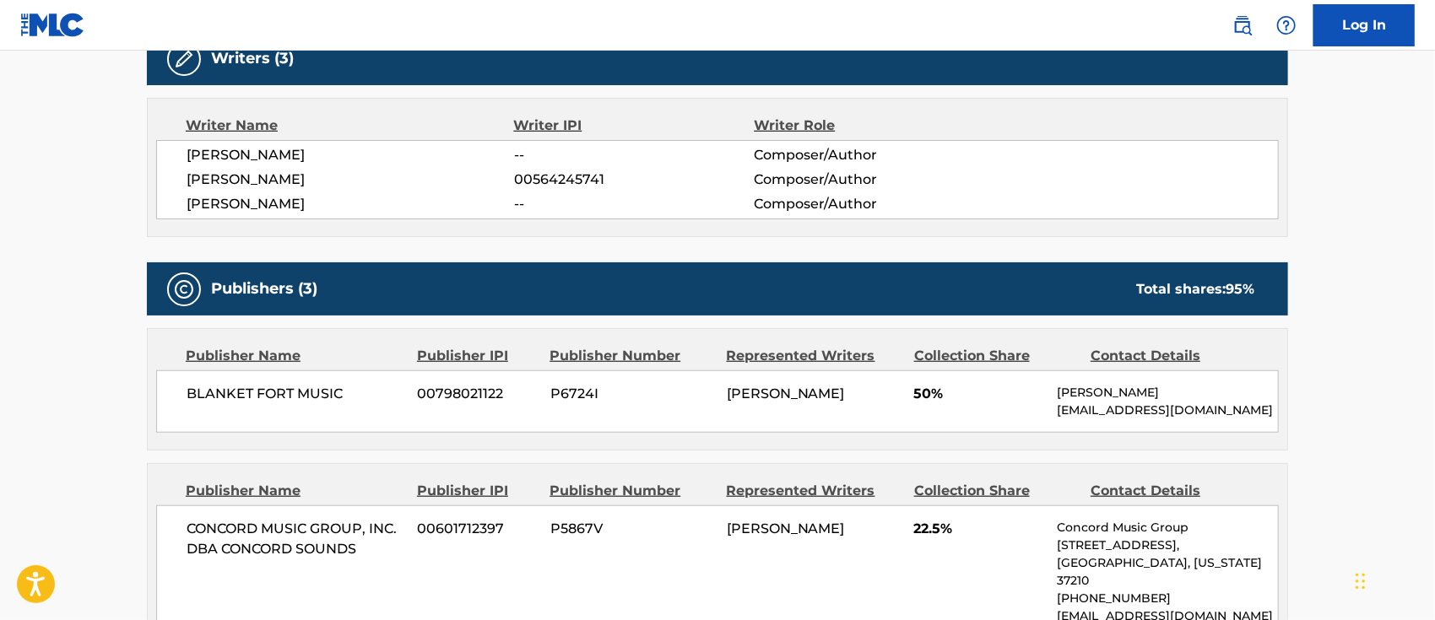
scroll to position [225, 0]
